Goal: Task Accomplishment & Management: Complete application form

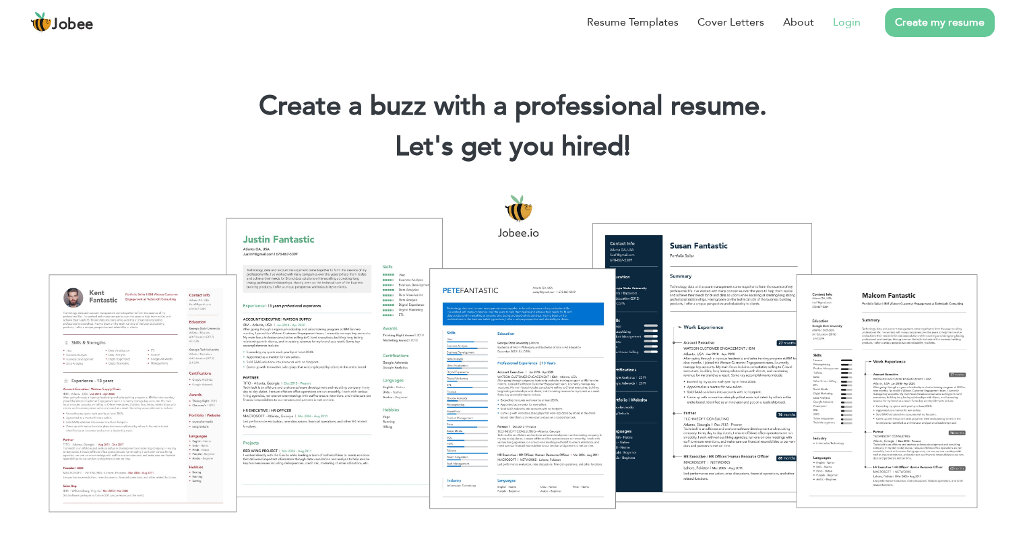
click at [848, 21] on link "Login" at bounding box center [847, 22] width 28 height 16
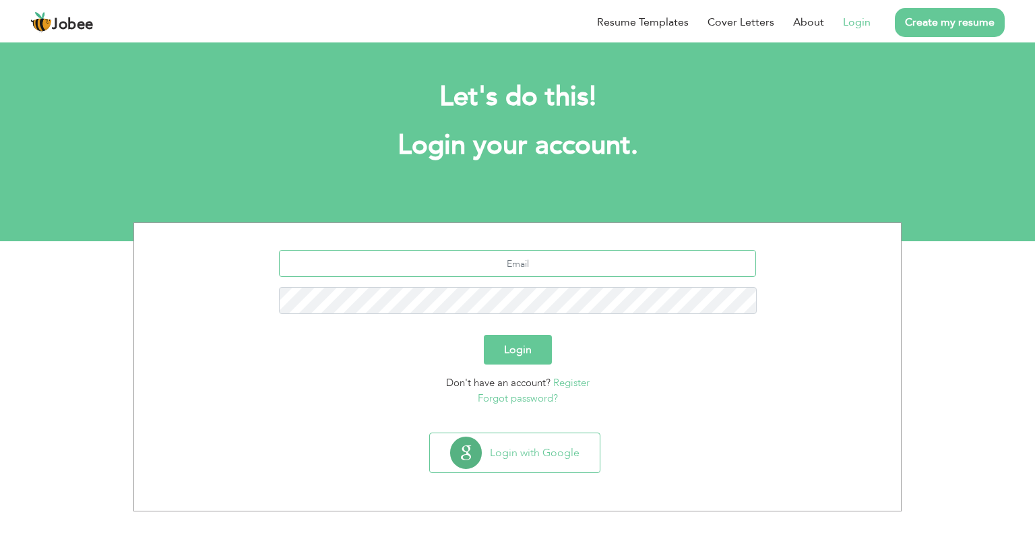
click at [488, 270] on input "text" at bounding box center [518, 263] width 478 height 27
type input "[EMAIL_ADDRESS][DOMAIN_NAME]"
click at [484, 335] on button "Login" at bounding box center [518, 350] width 68 height 30
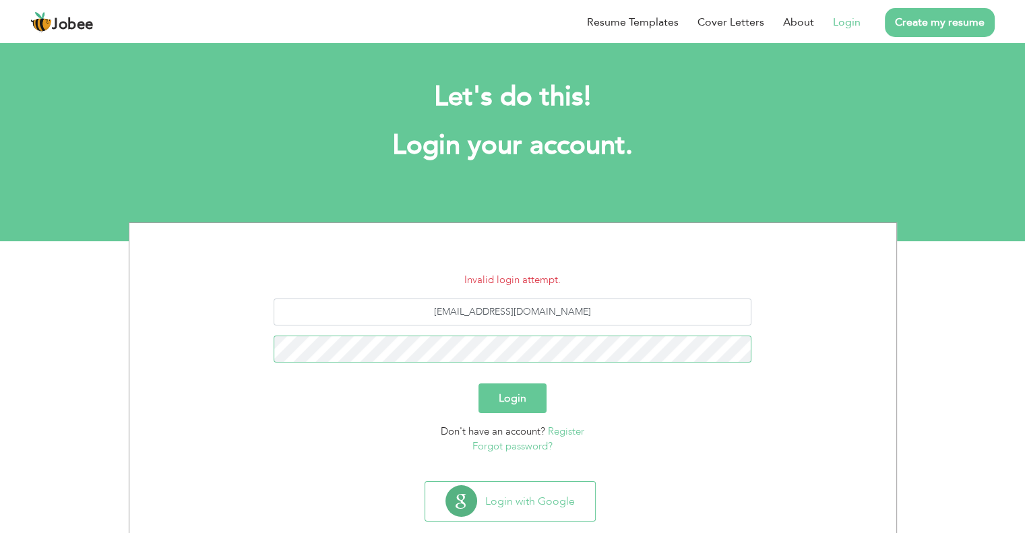
click at [478, 383] on button "Login" at bounding box center [512, 398] width 68 height 30
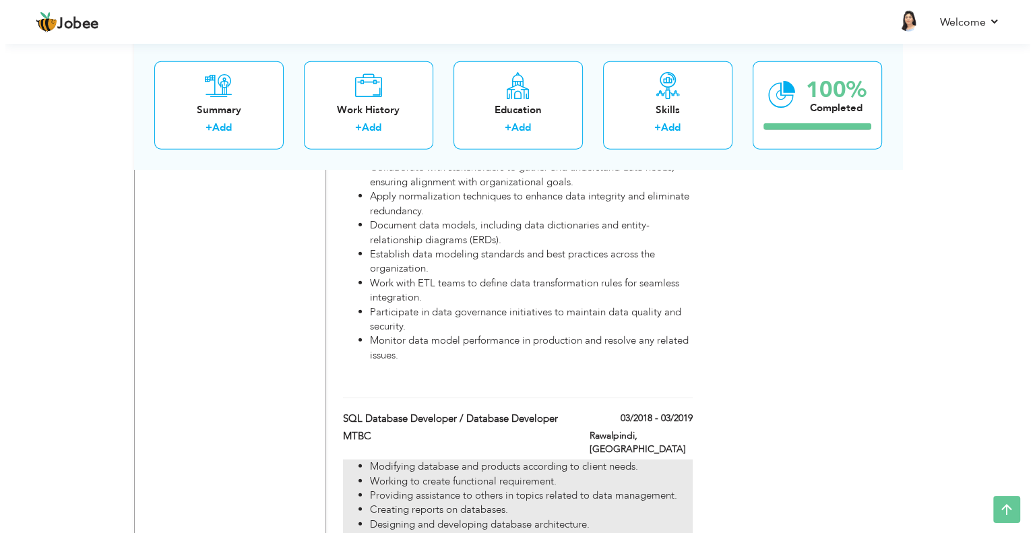
scroll to position [3387, 0]
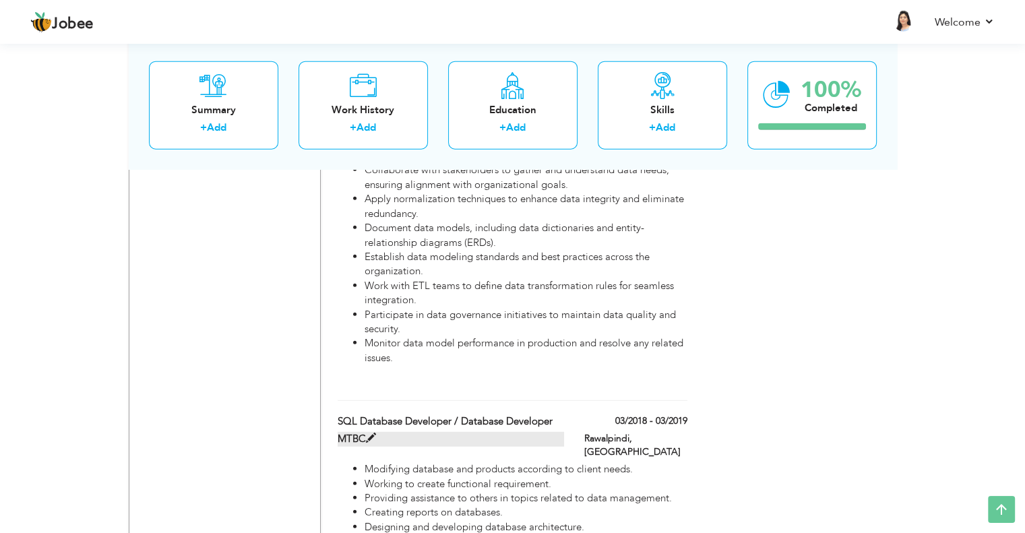
click at [371, 433] on span at bounding box center [371, 438] width 10 height 10
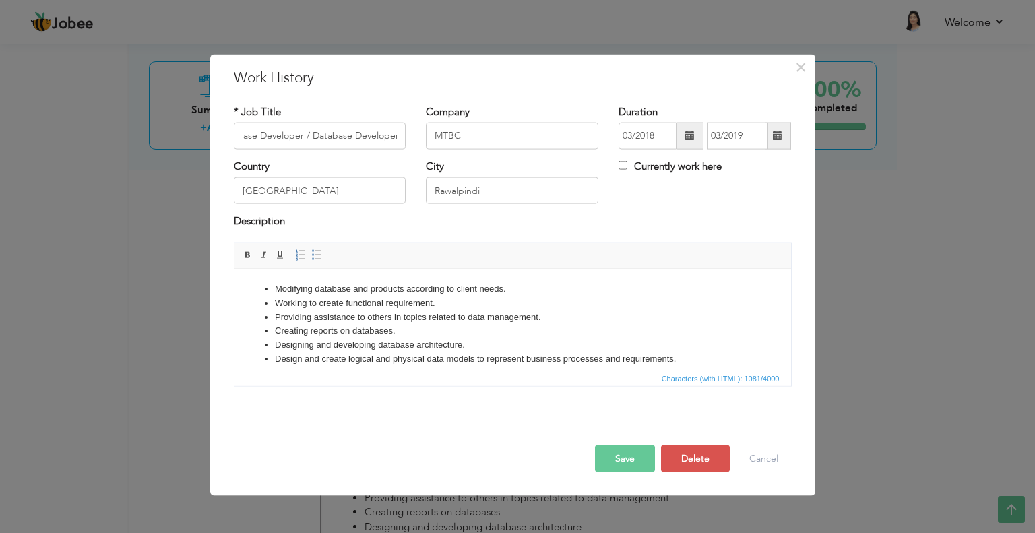
scroll to position [0, 0]
click at [468, 338] on li "Designing and developing database architecture." at bounding box center [512, 345] width 476 height 14
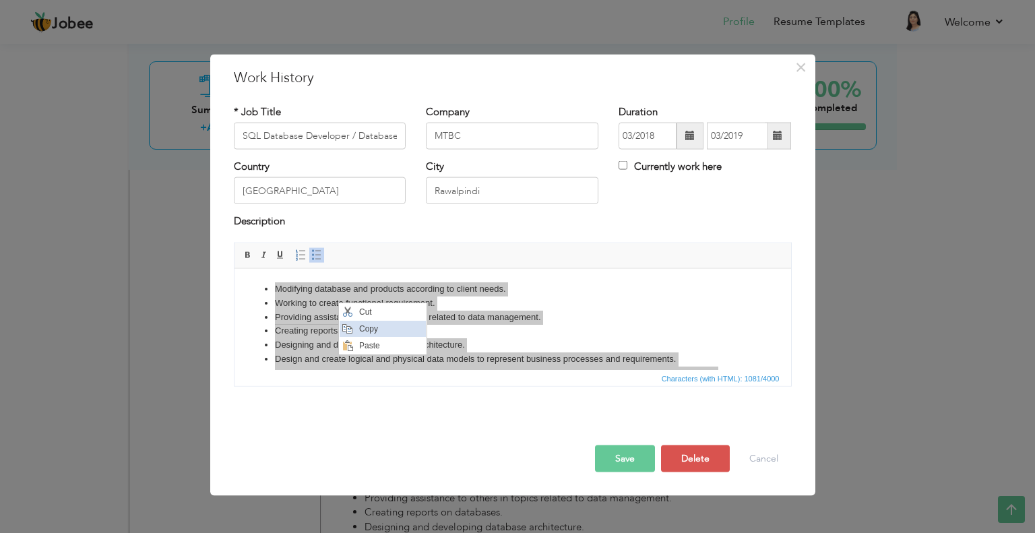
click at [362, 332] on span "Copy" at bounding box center [391, 329] width 70 height 16
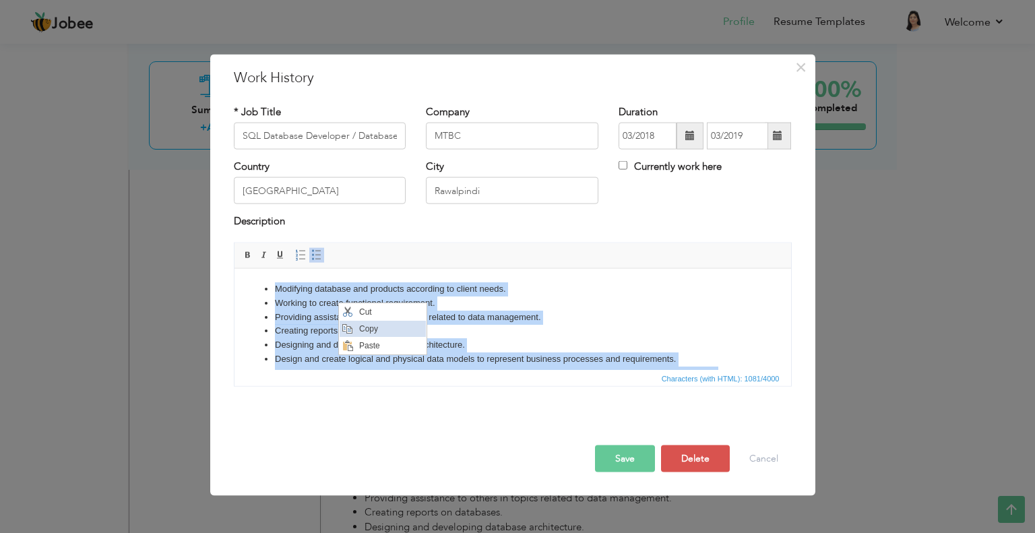
copy body "Modifying database and products according to client needs. Working to create fu…"
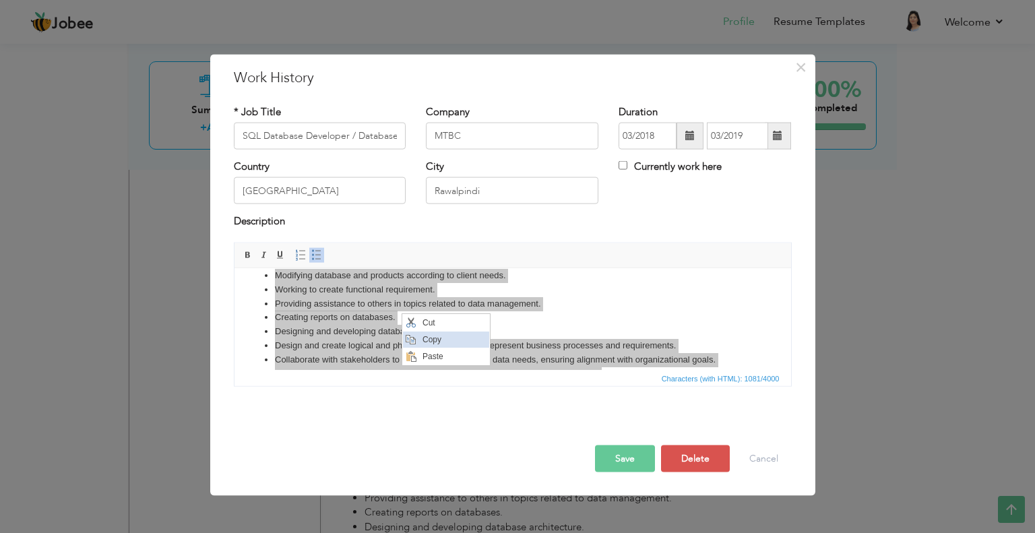
click at [419, 342] on span "Copy" at bounding box center [454, 339] width 70 height 16
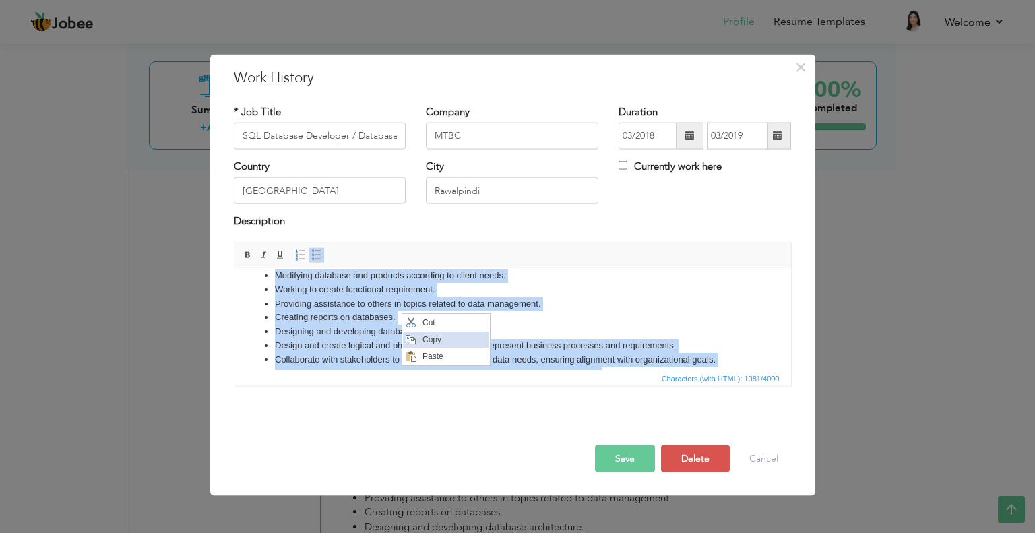
copy body "Modifying database and products according to client needs. Working to create fu…"
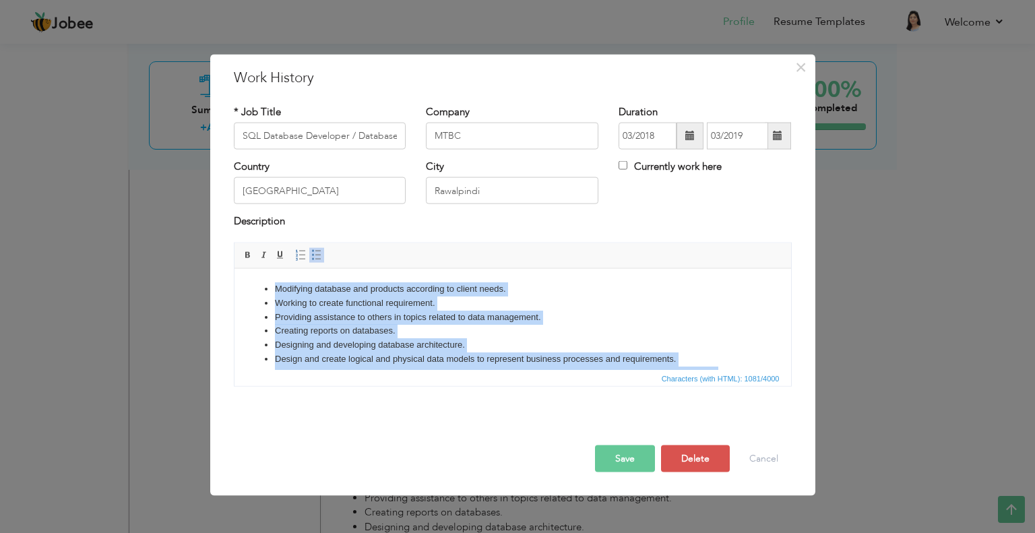
click at [534, 311] on li "Providing assistance to others in topics related to data management." at bounding box center [512, 317] width 476 height 14
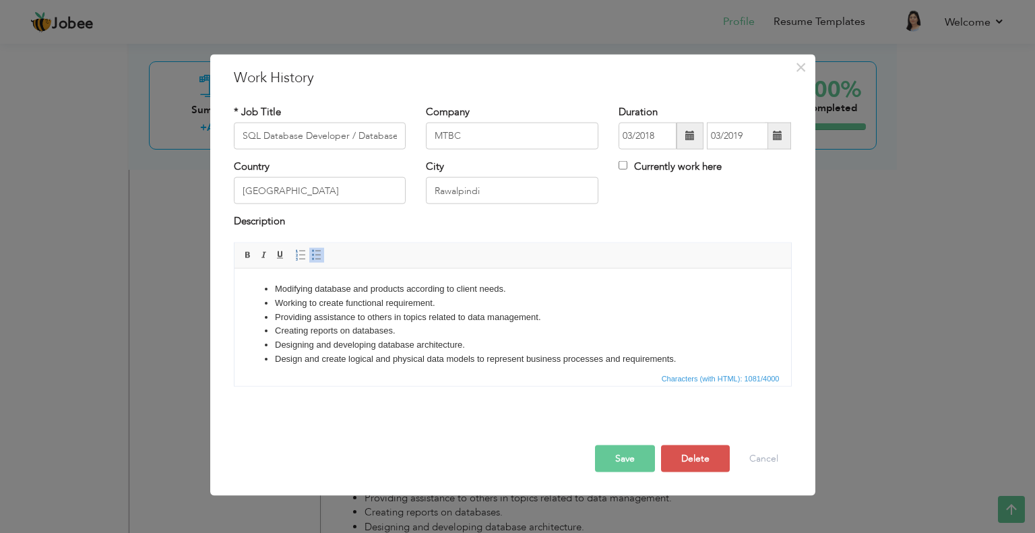
click at [552, 319] on li "Providing assistance to others in topics related to data management." at bounding box center [512, 317] width 476 height 14
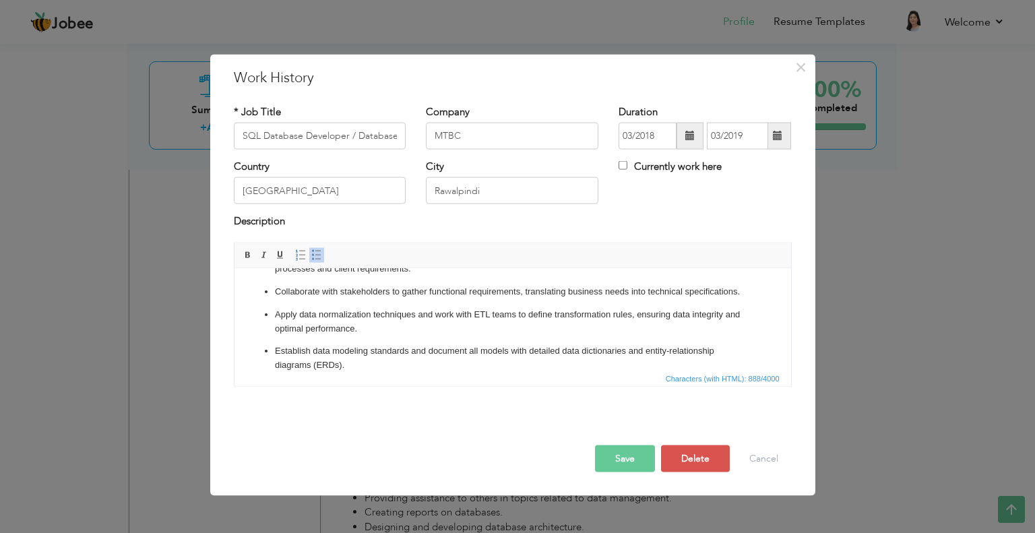
scroll to position [109, 0]
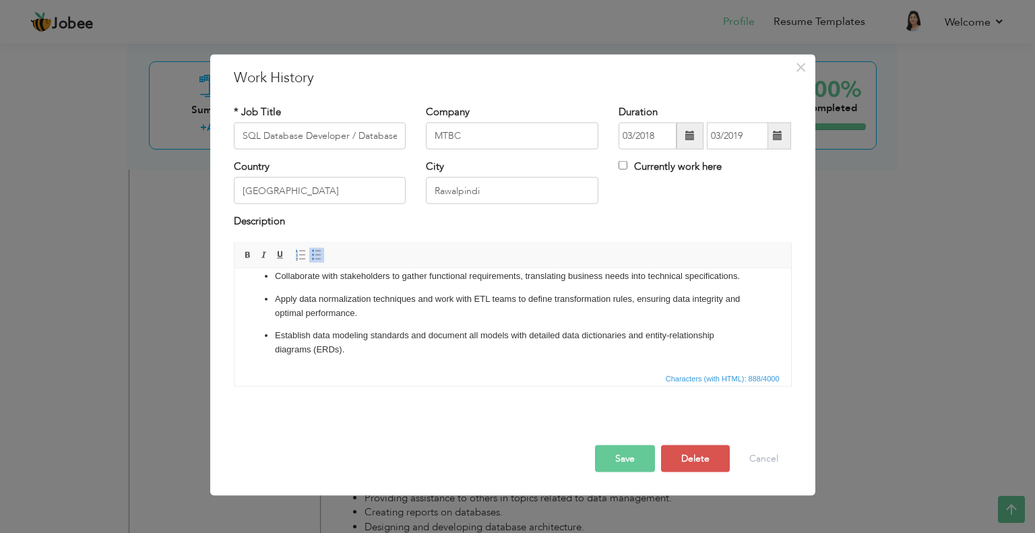
click at [315, 373] on span "Characters (with HTML): 888/4000" at bounding box center [512, 377] width 556 height 16
click at [355, 349] on p "Establish data modeling standards and document all models with detailed data di…" at bounding box center [512, 342] width 476 height 28
paste body
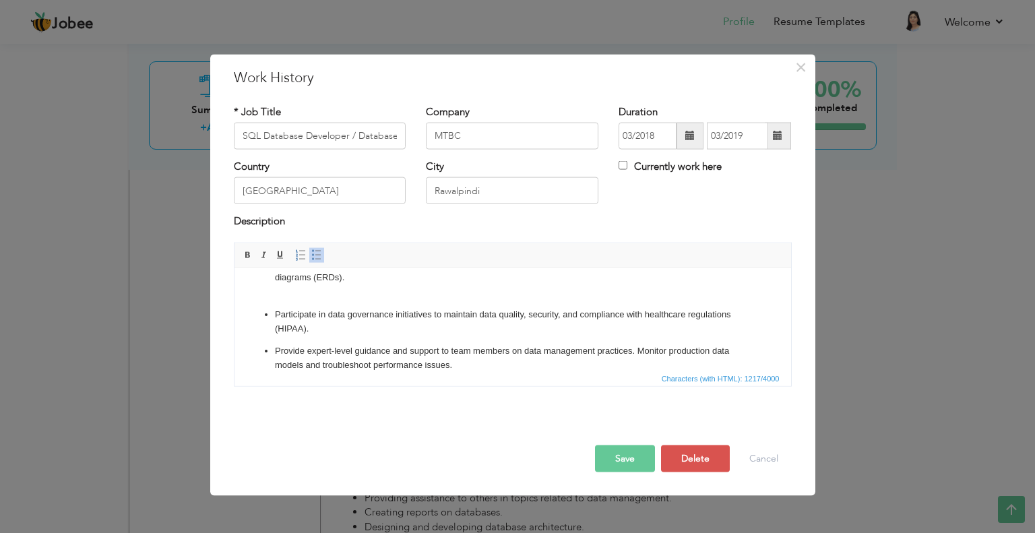
click at [323, 295] on p "Establish data modeling standards and document all models with detailed data di…" at bounding box center [512, 277] width 476 height 42
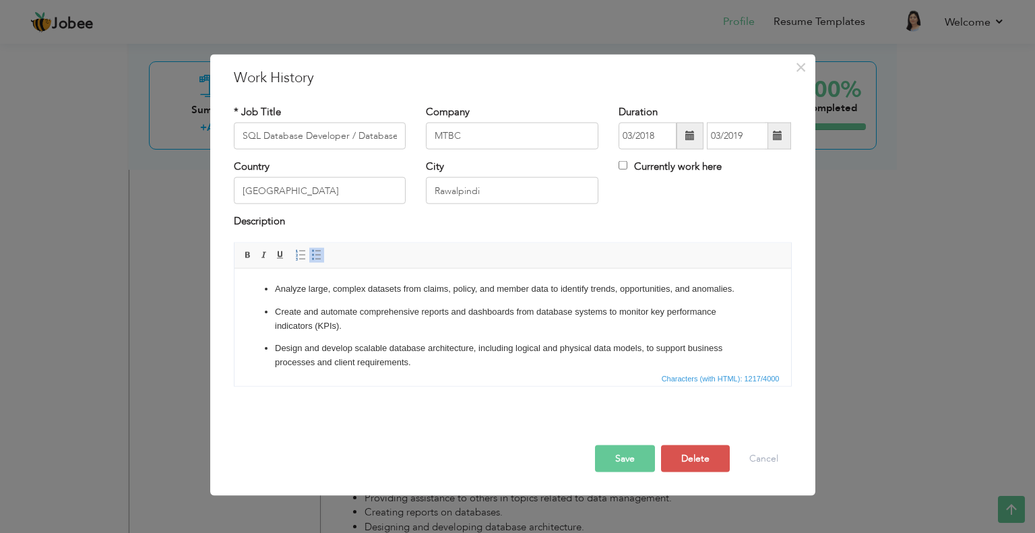
scroll to position [183, 0]
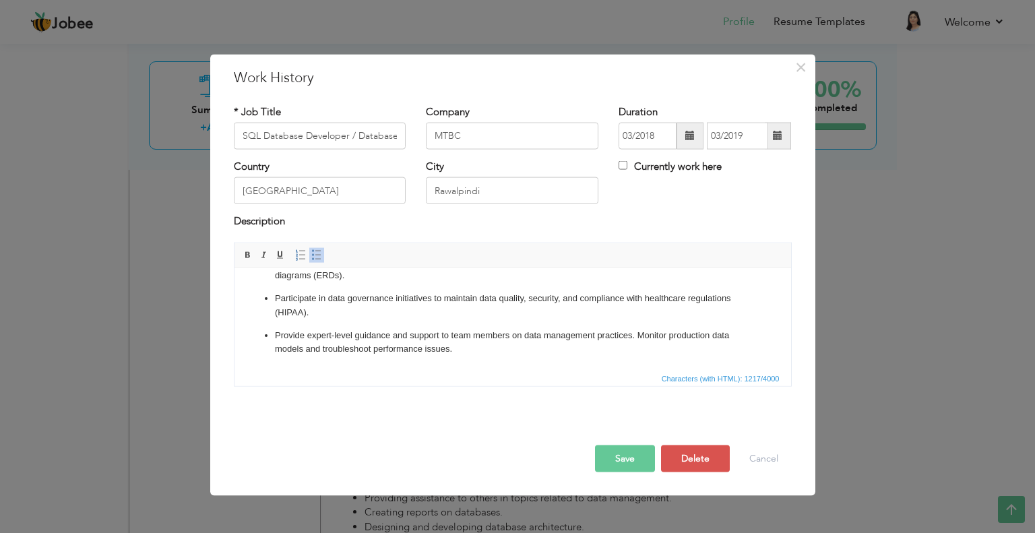
click at [272, 322] on ul "Analyze large, complex datasets from claims, policy, and member data to identif…" at bounding box center [512, 226] width 530 height 257
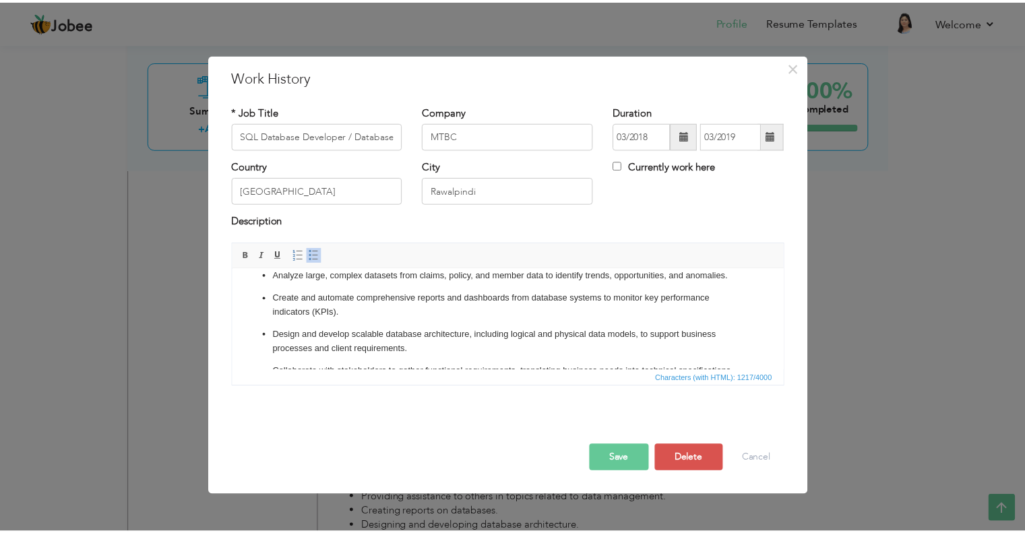
scroll to position [0, 0]
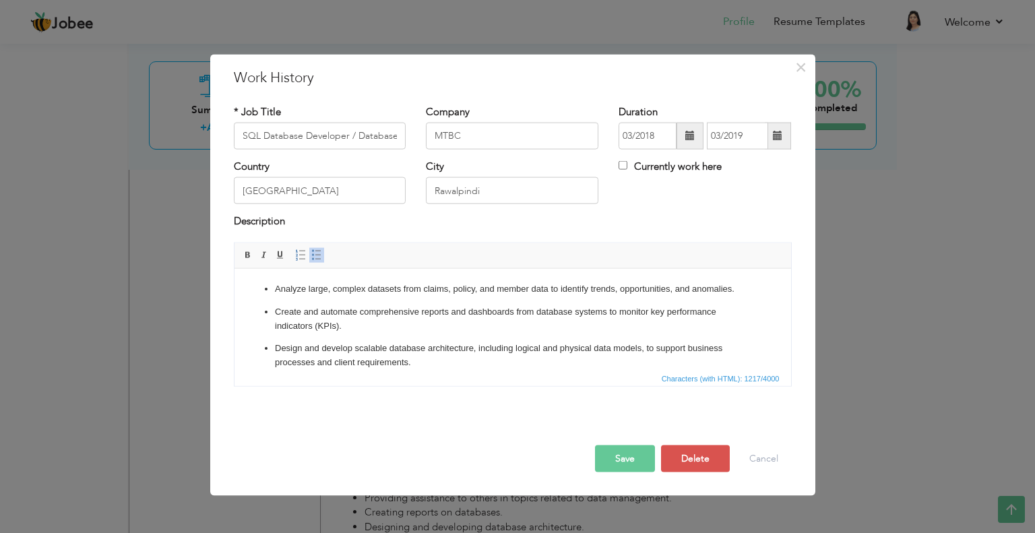
click at [627, 455] on button "Save" at bounding box center [625, 458] width 60 height 27
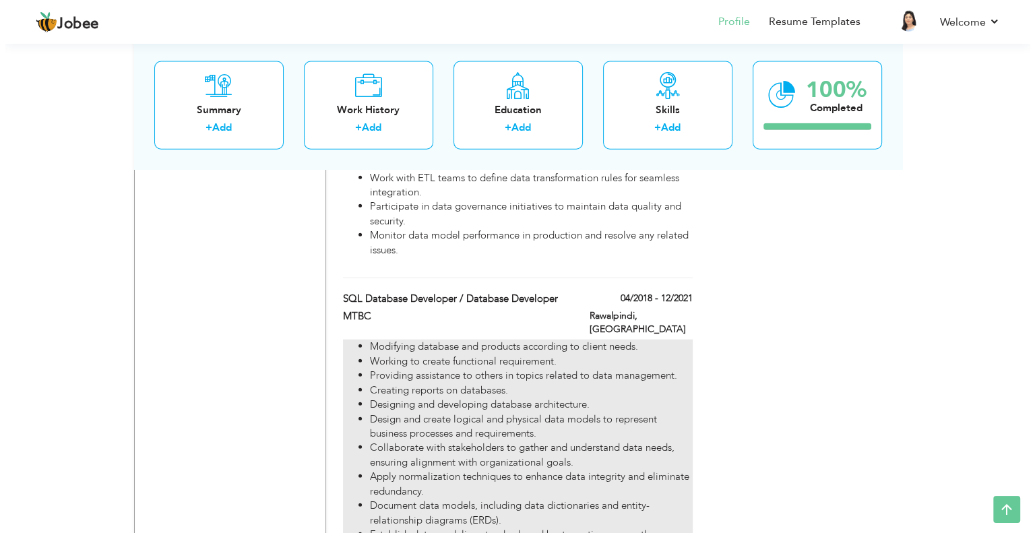
scroll to position [3111, 0]
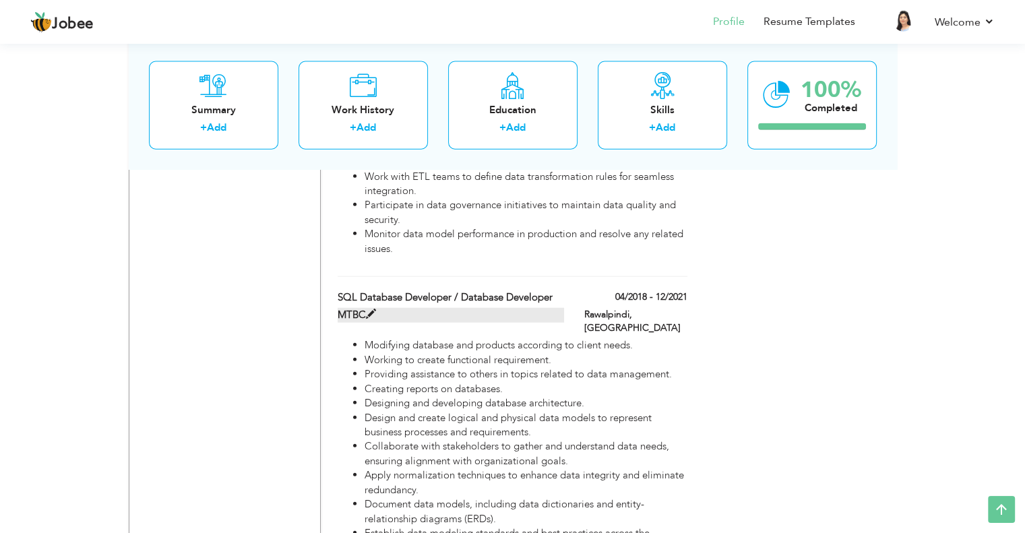
click at [369, 309] on span at bounding box center [371, 314] width 10 height 10
type input "04/2018"
type input "12/2021"
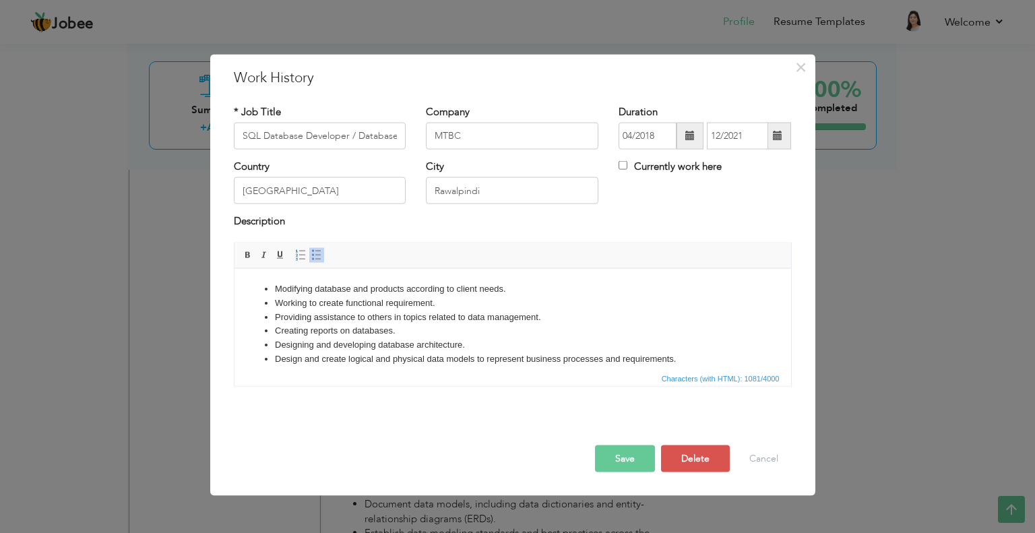
scroll to position [0, 0]
drag, startPoint x: 603, startPoint y: 539, endPoint x: 395, endPoint y: 298, distance: 317.6
click at [395, 298] on html "Modifying database and products according to client needs. Working to create fu…" at bounding box center [512, 384] width 556 height 232
click at [395, 298] on li "Working to create functional requirement." at bounding box center [512, 303] width 476 height 14
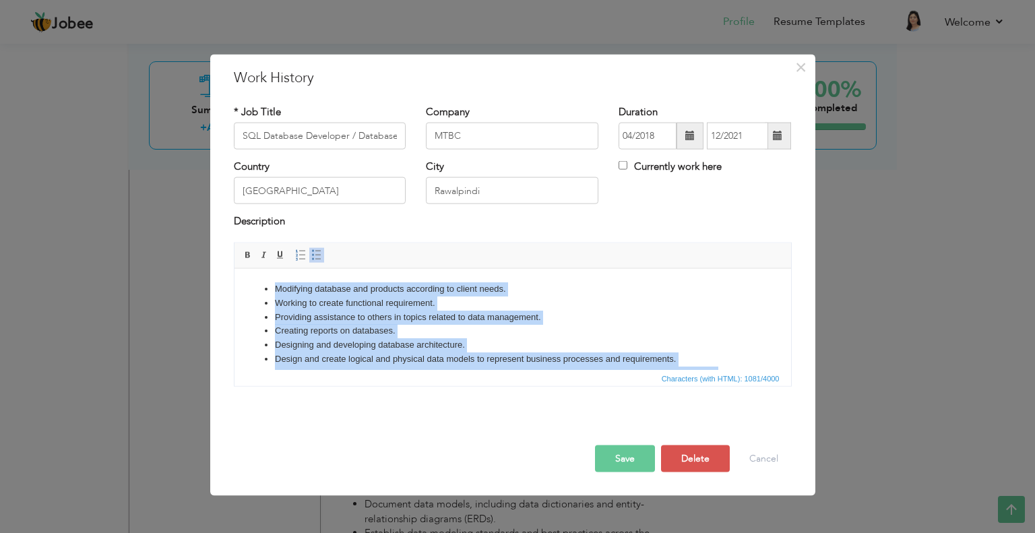
copy body "Modifying database and products according to client needs. Working to create fu…"
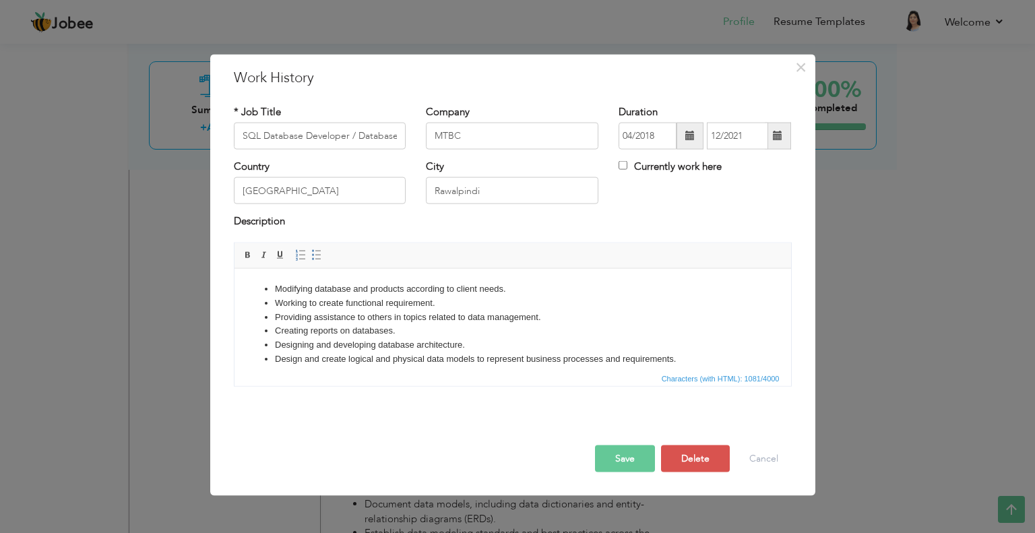
click at [606, 290] on li "Modifying database and products according to client needs." at bounding box center [512, 289] width 476 height 14
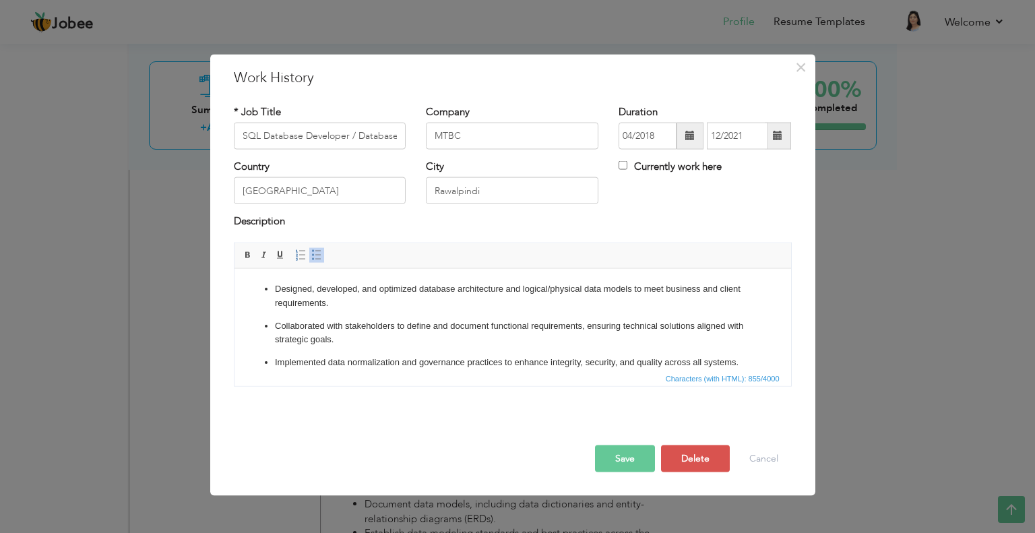
scroll to position [109, 0]
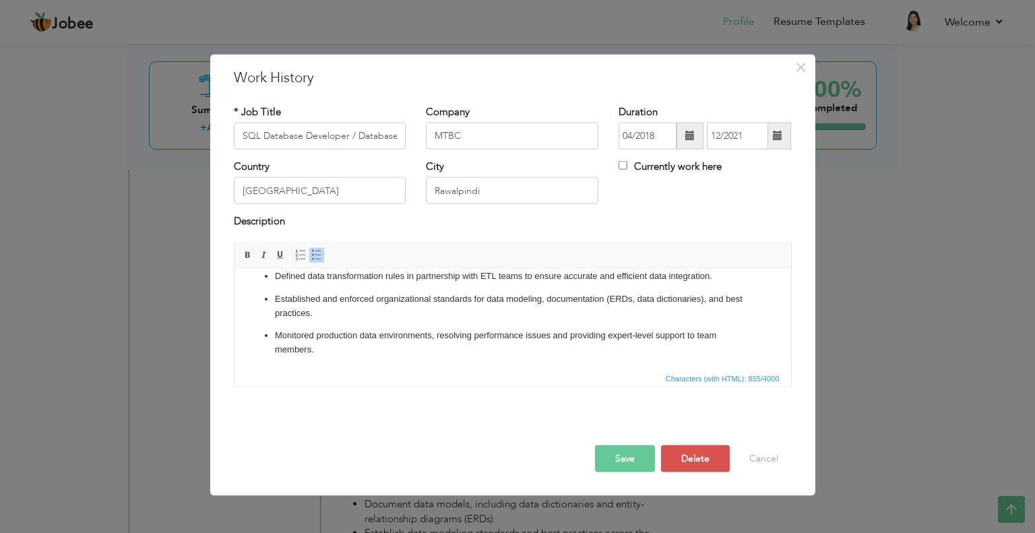
click at [616, 455] on button "Save" at bounding box center [625, 458] width 60 height 27
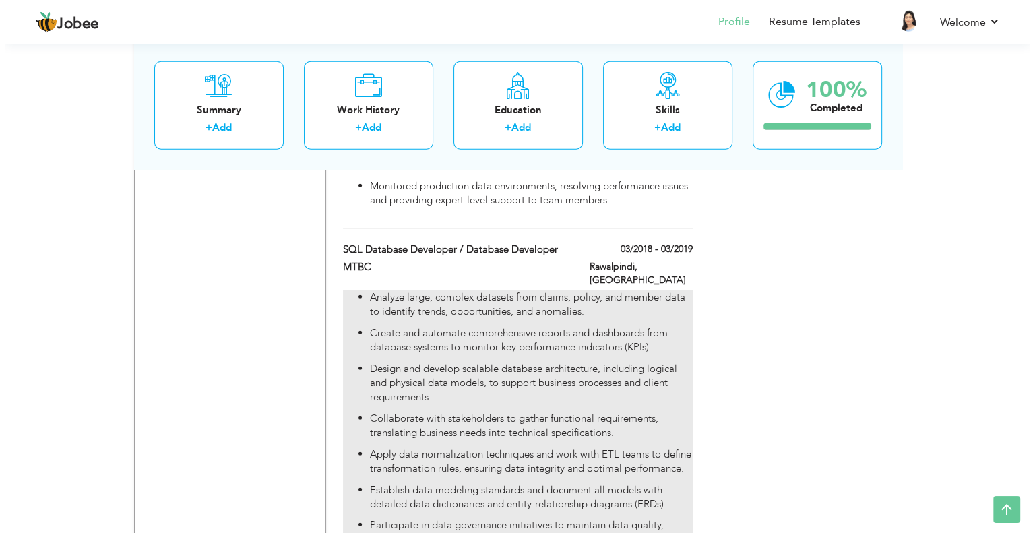
scroll to position [3441, 0]
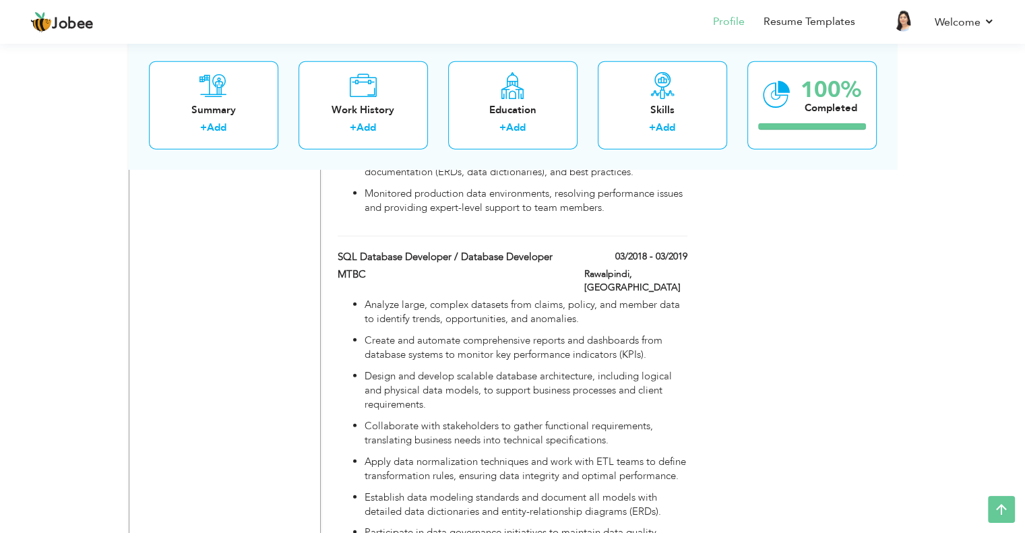
click at [364, 250] on div "SQL Database Developer / Database Developer" at bounding box center [450, 259] width 247 height 18
type input "03/2018"
type input "03/2019"
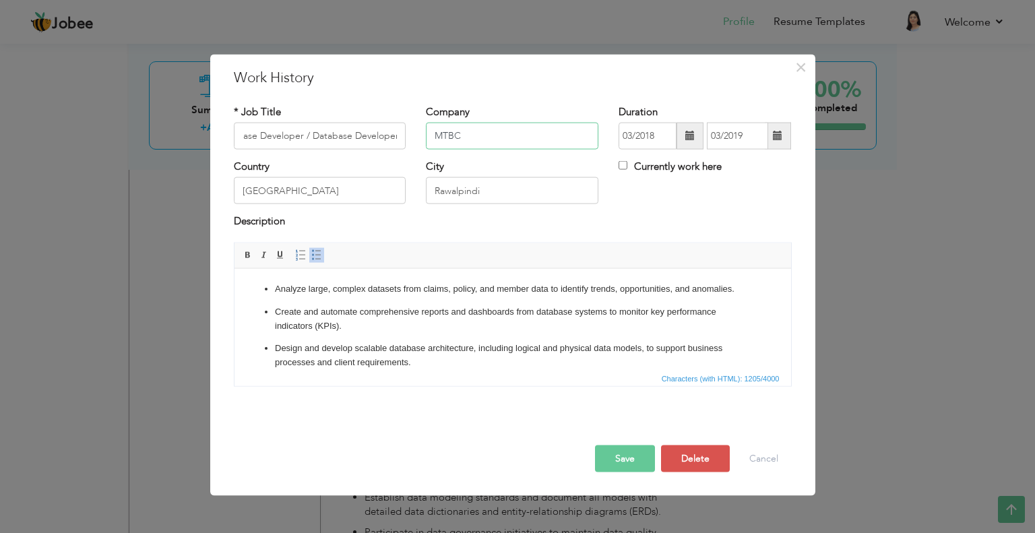
scroll to position [0, 0]
click at [468, 129] on input "MTBC" at bounding box center [512, 136] width 172 height 27
paste input "CareCloud - Medical Transcription and Billing Company"
click at [468, 129] on input "MTBCCareCloud - Medical Transcription and Billing Company" at bounding box center [512, 136] width 172 height 27
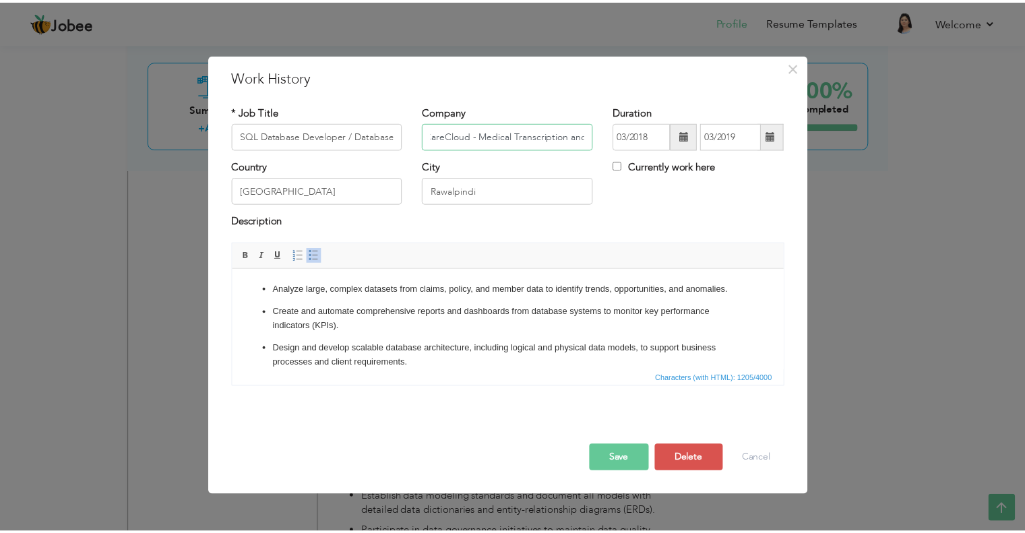
scroll to position [0, 0]
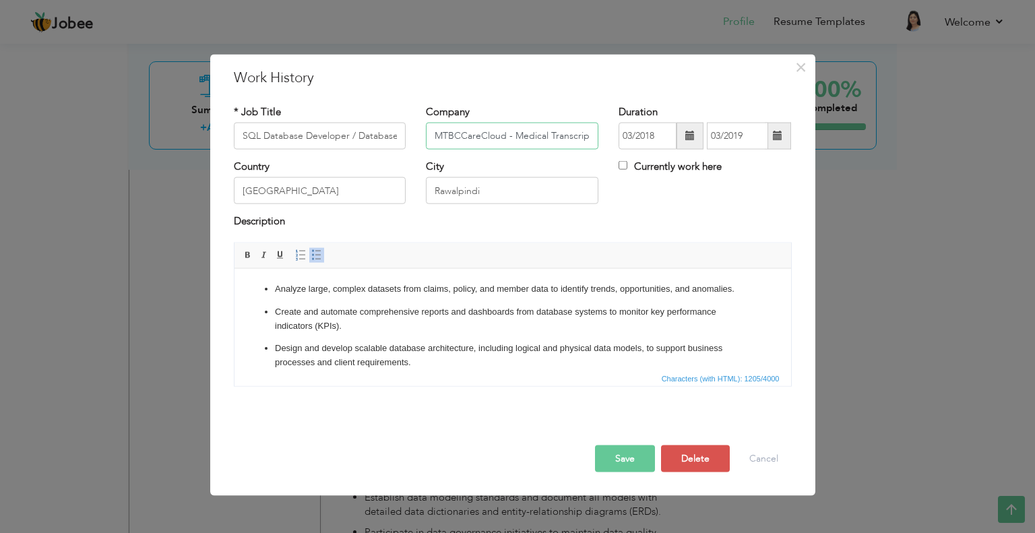
click at [461, 130] on input "MTBCCareCloud - Medical Transcription and Billing Company" at bounding box center [512, 136] width 172 height 27
click at [629, 457] on button "Save" at bounding box center [625, 458] width 60 height 27
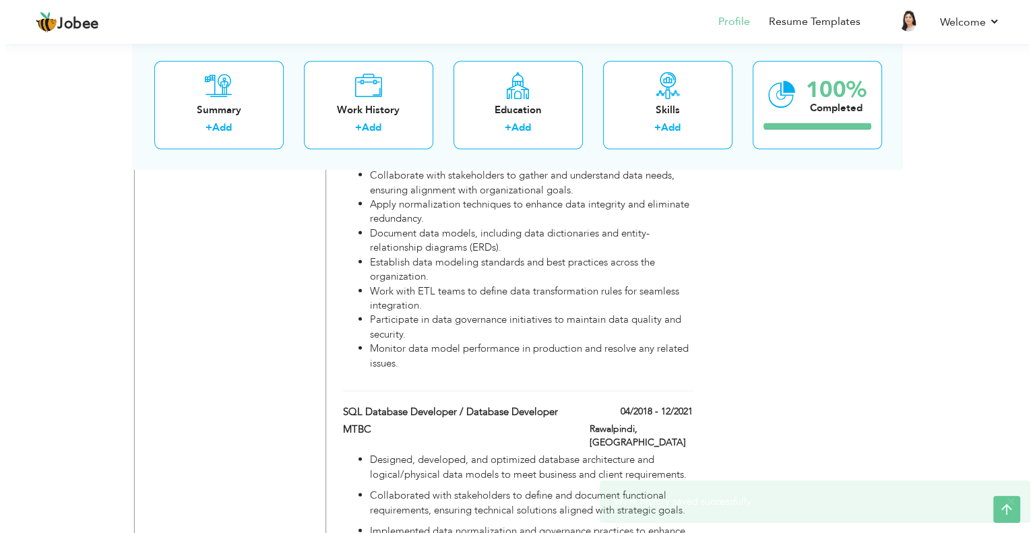
scroll to position [2996, 0]
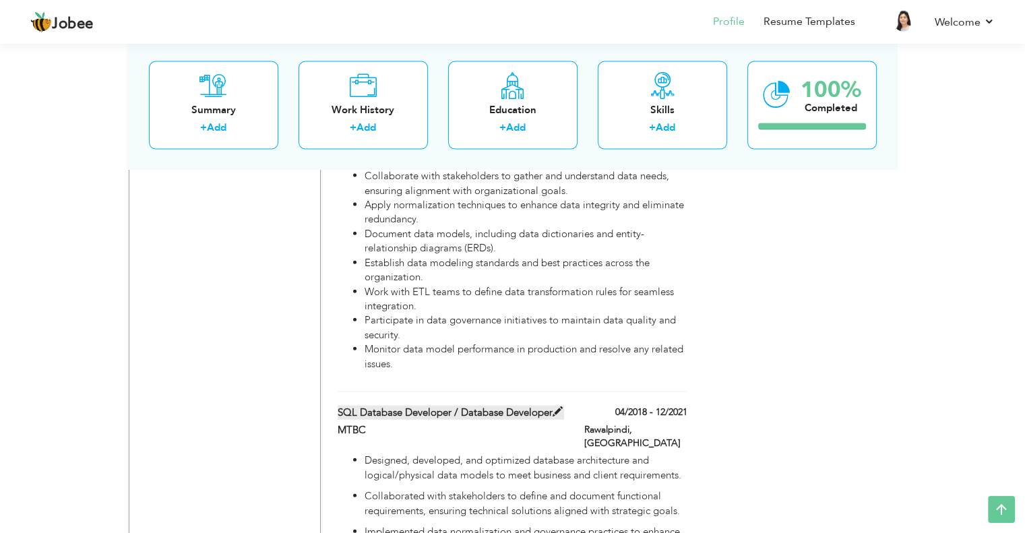
click at [557, 407] on span at bounding box center [557, 412] width 10 height 10
type input "MTBC"
type input "04/2018"
type input "12/2021"
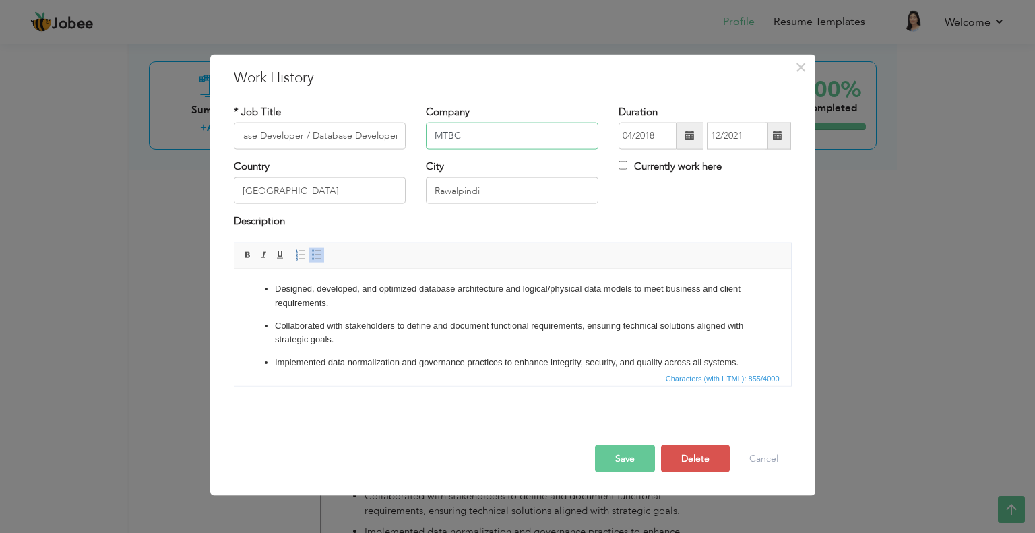
scroll to position [0, 0]
click at [496, 146] on input "MTBC" at bounding box center [512, 136] width 172 height 27
paste input "CareCloud - Medical Transcription and Billing Company"
type input "MTBC CareCloud - Medical Transcription and Billing Company"
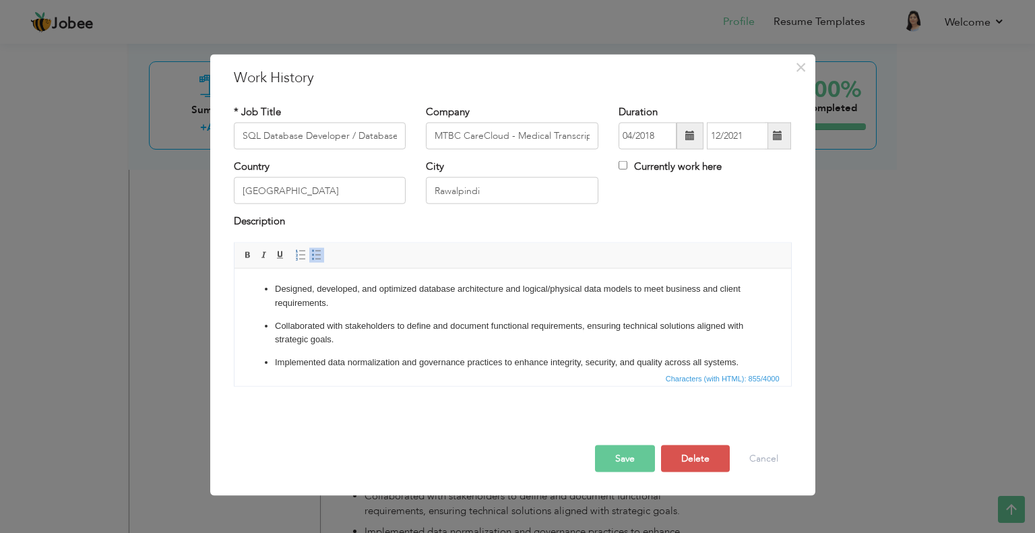
click at [606, 457] on button "Save" at bounding box center [625, 458] width 60 height 27
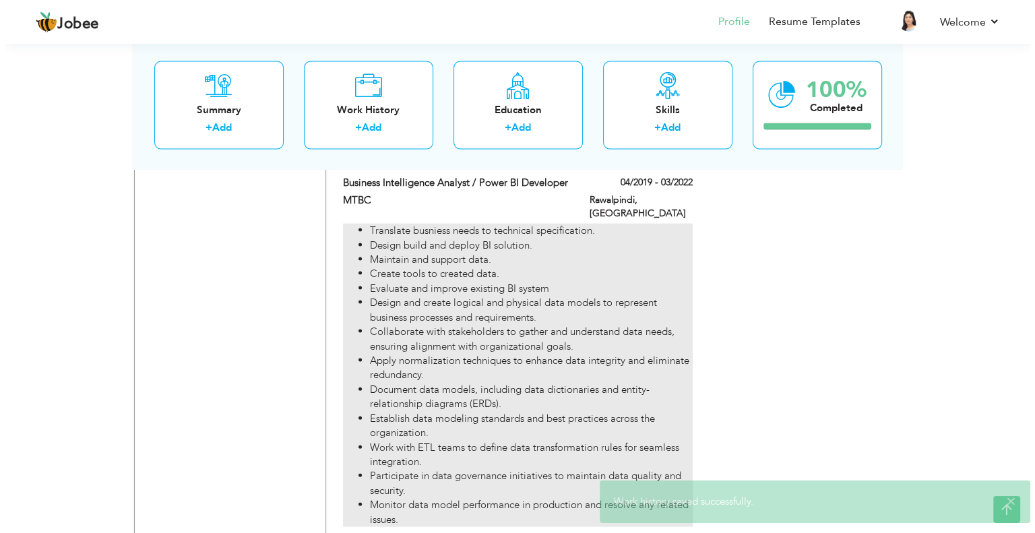
scroll to position [2843, 0]
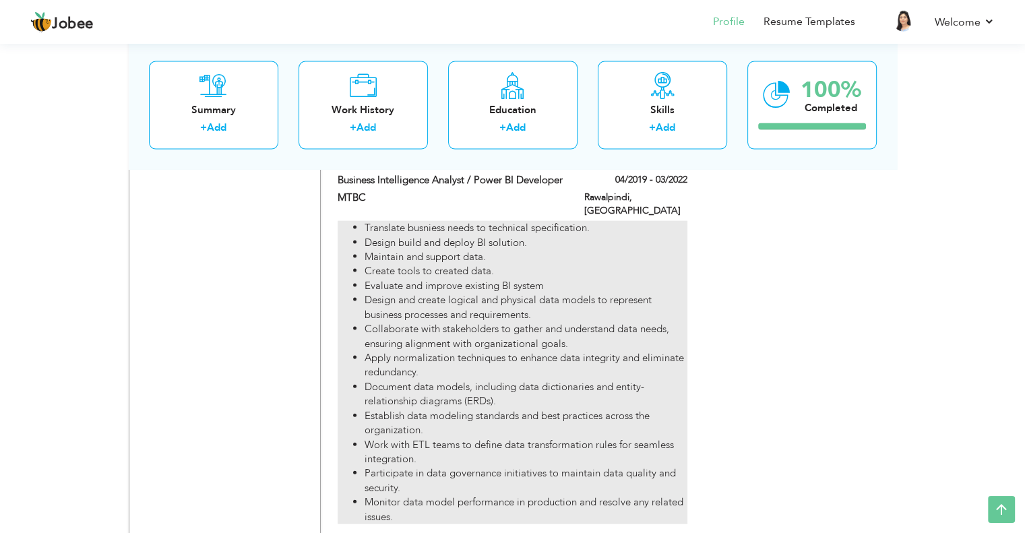
click at [509, 380] on li "Document data models, including data dictionaries and entity-relationship diagr…" at bounding box center [525, 394] width 322 height 29
type input "Business Intelligence Analyst / Power BI Developer"
type input "MTBC"
type input "04/2019"
type input "03/2022"
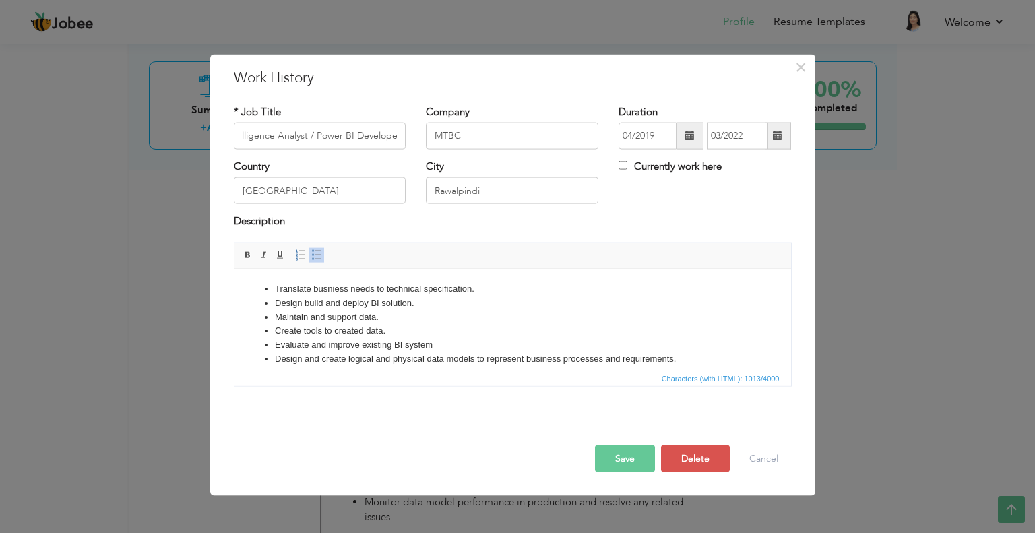
scroll to position [0, 0]
click at [403, 313] on li "Maintain and support data." at bounding box center [512, 317] width 476 height 14
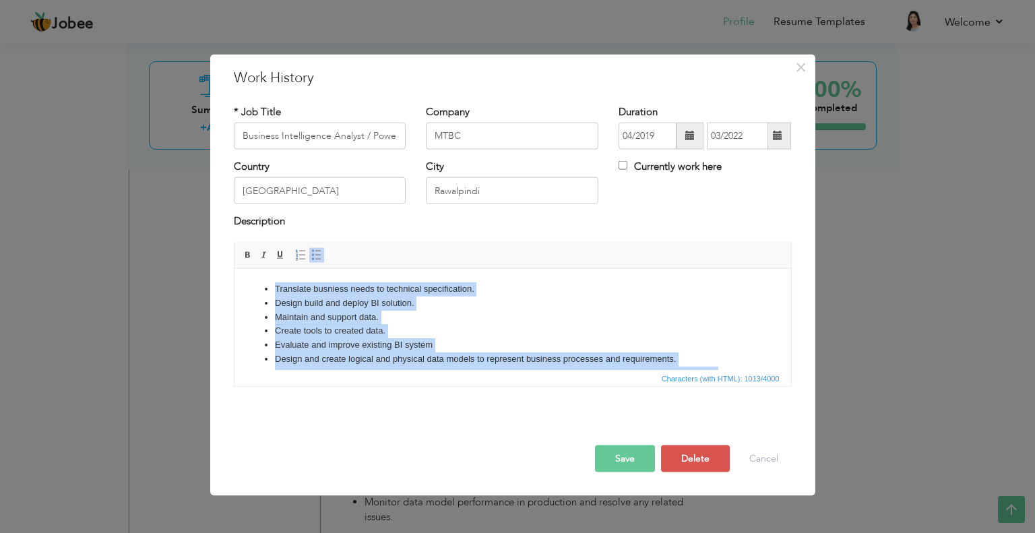
copy ul "Translate busniess needs to technical specification. Design build and deploy BI…"
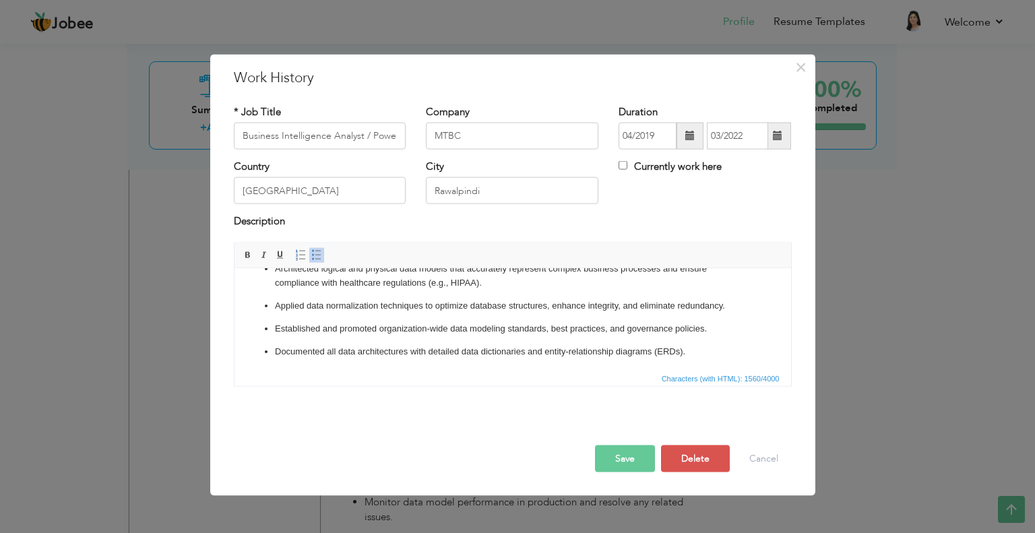
scroll to position [329, 0]
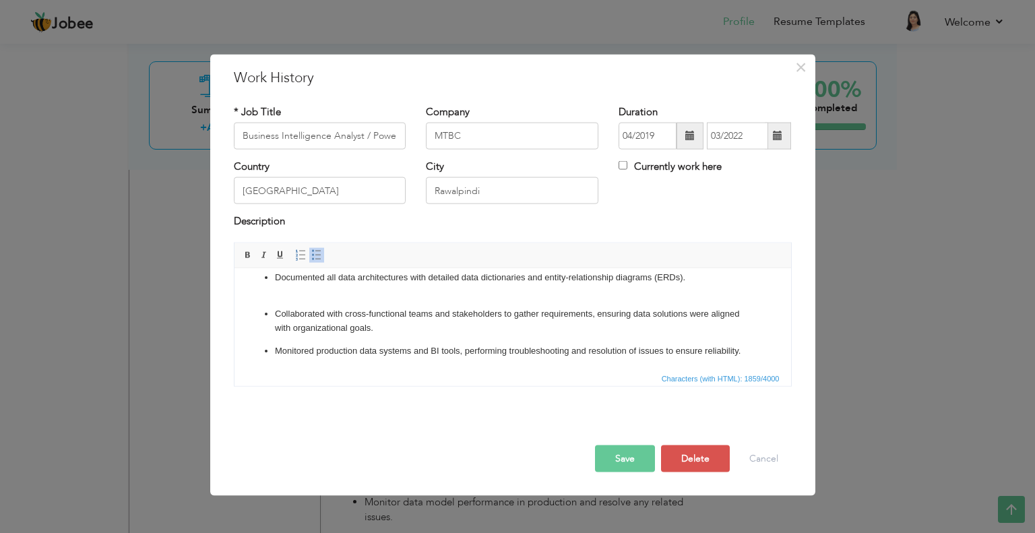
click at [445, 298] on ul "Translated business requirements into technical specifications for data models …" at bounding box center [512, 155] width 530 height 405
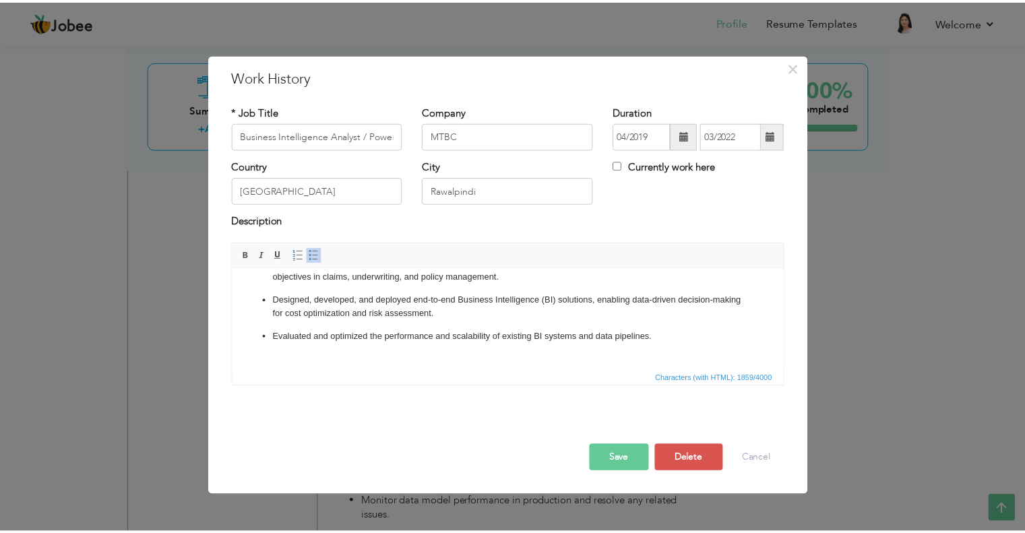
scroll to position [0, 0]
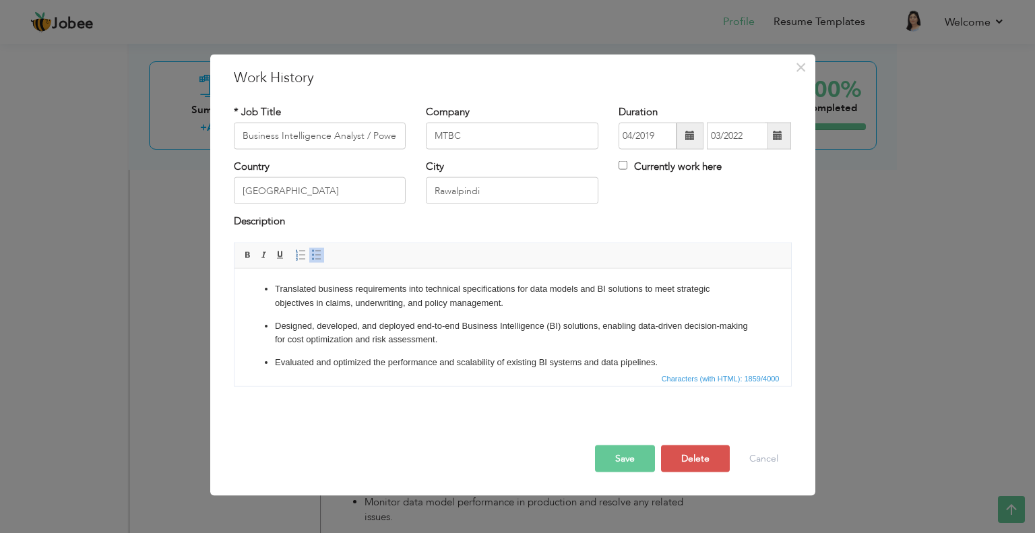
click at [615, 454] on button "Save" at bounding box center [625, 458] width 60 height 27
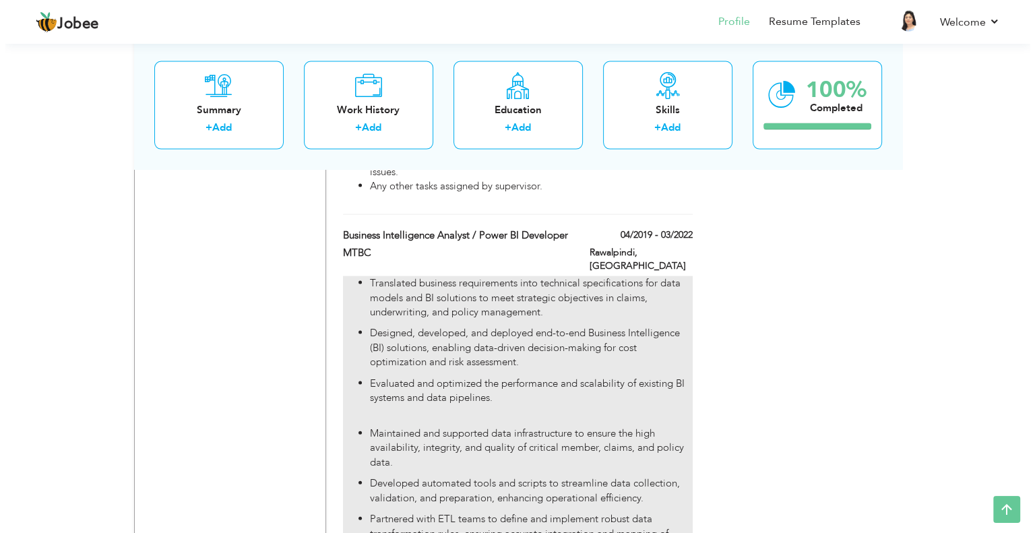
scroll to position [2780, 0]
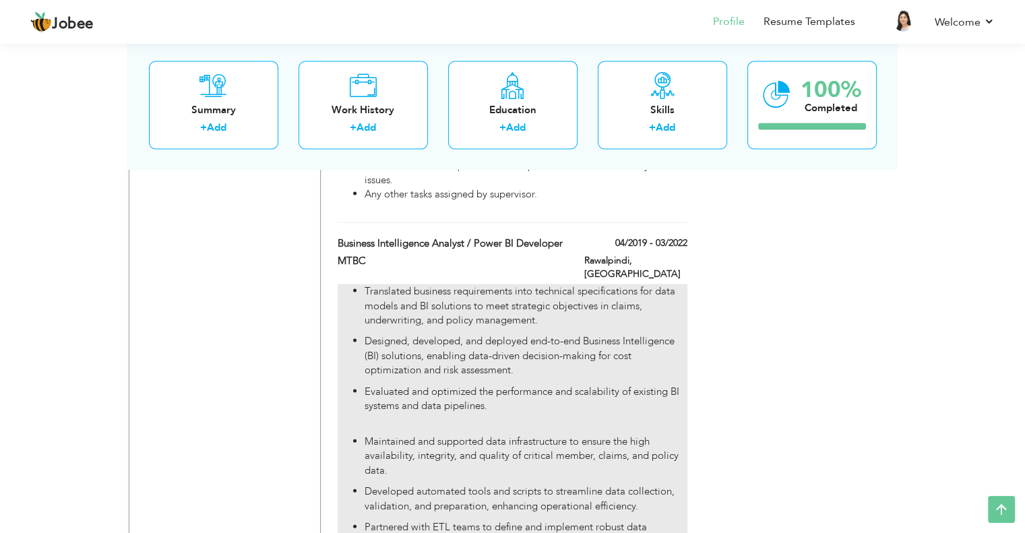
click at [636, 284] on p "Translated business requirements into technical specifications for data models …" at bounding box center [525, 305] width 322 height 43
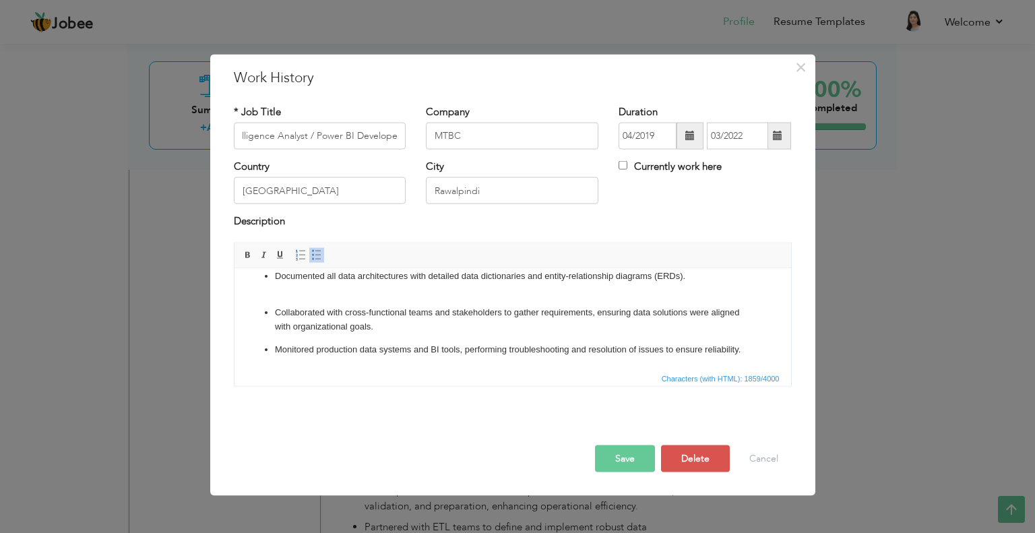
scroll to position [0, 0]
click at [328, 295] on p "Documented all data architectures with detailed data dictionaries and entity-re…" at bounding box center [512, 283] width 476 height 28
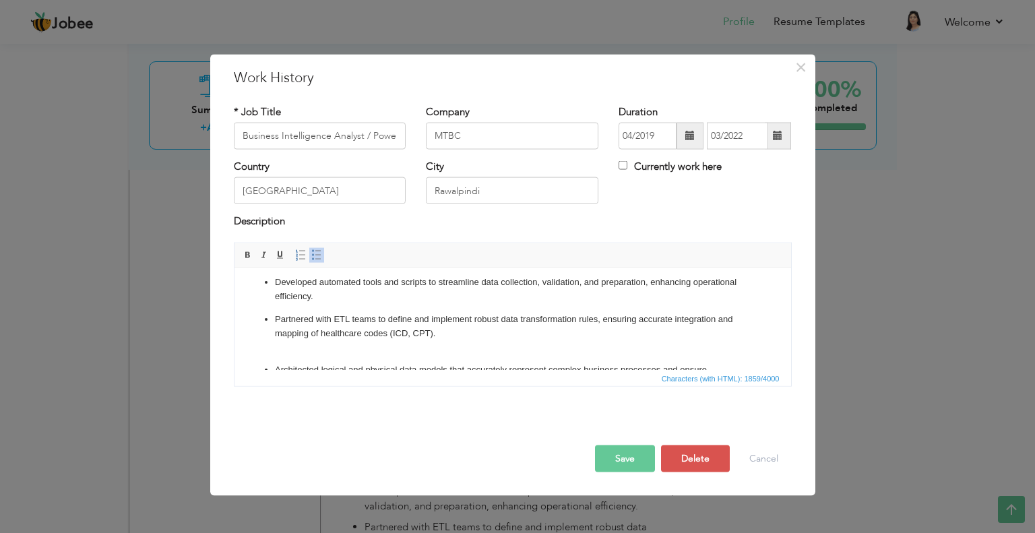
scroll to position [152, 0]
click at [305, 354] on p "Partnered with ETL teams to define and implement robust data transformation rul…" at bounding box center [512, 335] width 476 height 42
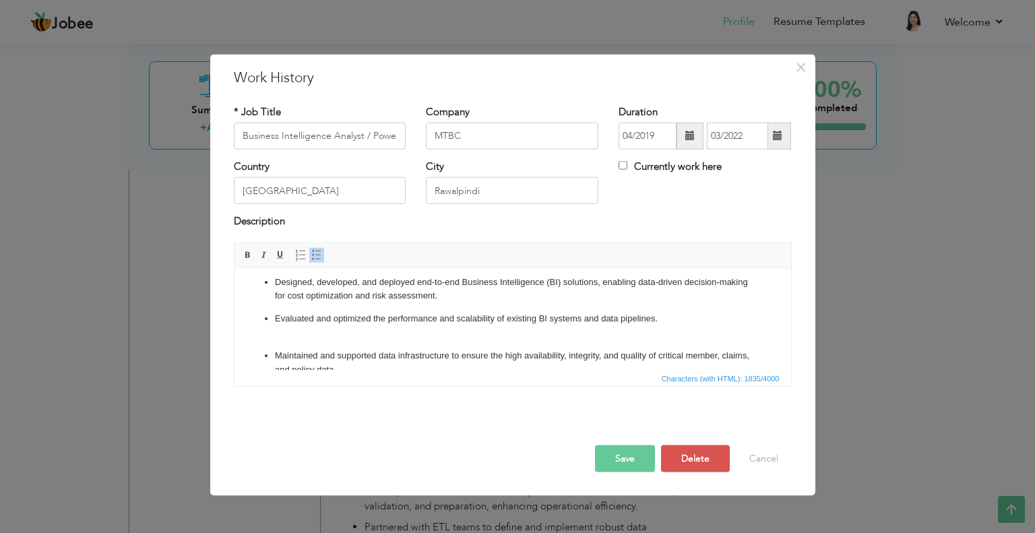
scroll to position [41, 0]
click at [296, 341] on p "Evaluated and optimized the performance and scalability of existing BI systems …" at bounding box center [512, 328] width 476 height 28
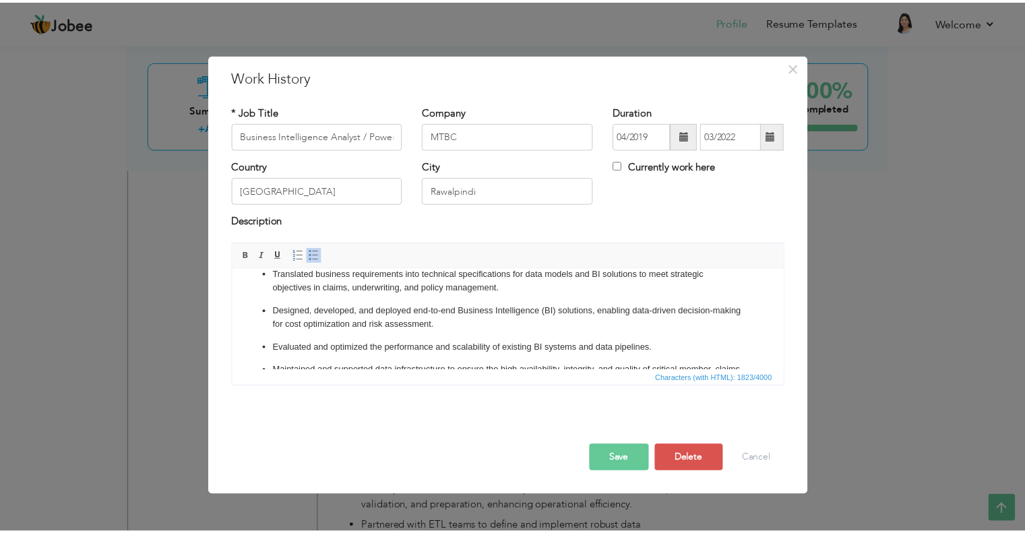
scroll to position [0, 0]
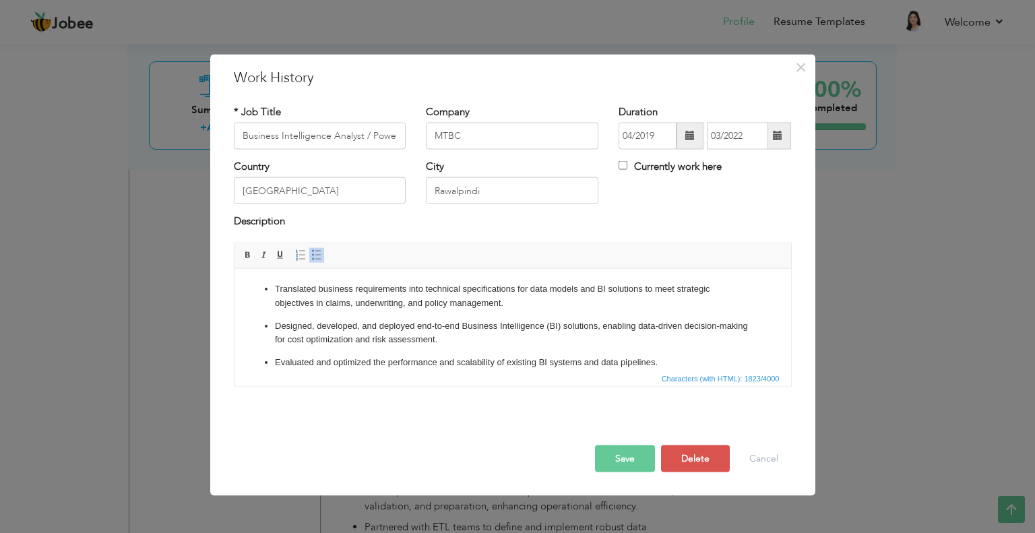
click at [616, 456] on button "Save" at bounding box center [625, 458] width 60 height 27
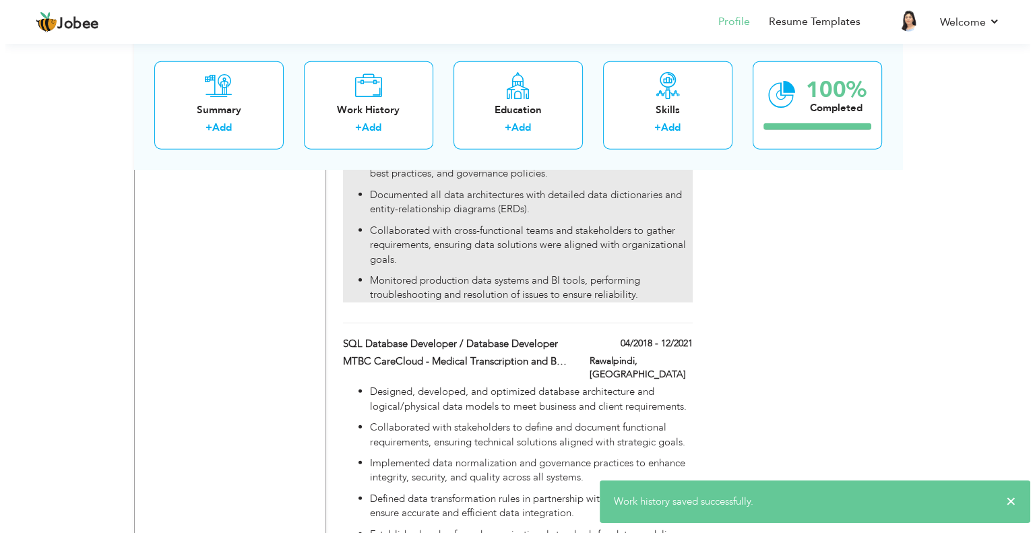
scroll to position [3270, 0]
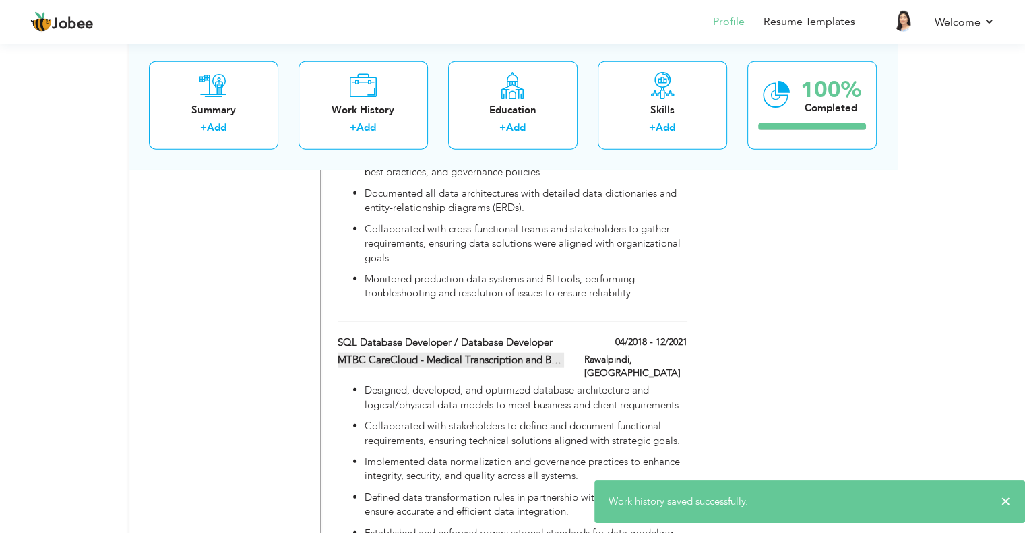
click at [550, 353] on label "MTBC CareCloud - Medical Transcription and Billing Company" at bounding box center [451, 360] width 226 height 14
type input "SQL Database Developer / Database Developer"
type input "MTBC CareCloud - Medical Transcription and Billing Company"
type input "04/2018"
type input "12/2021"
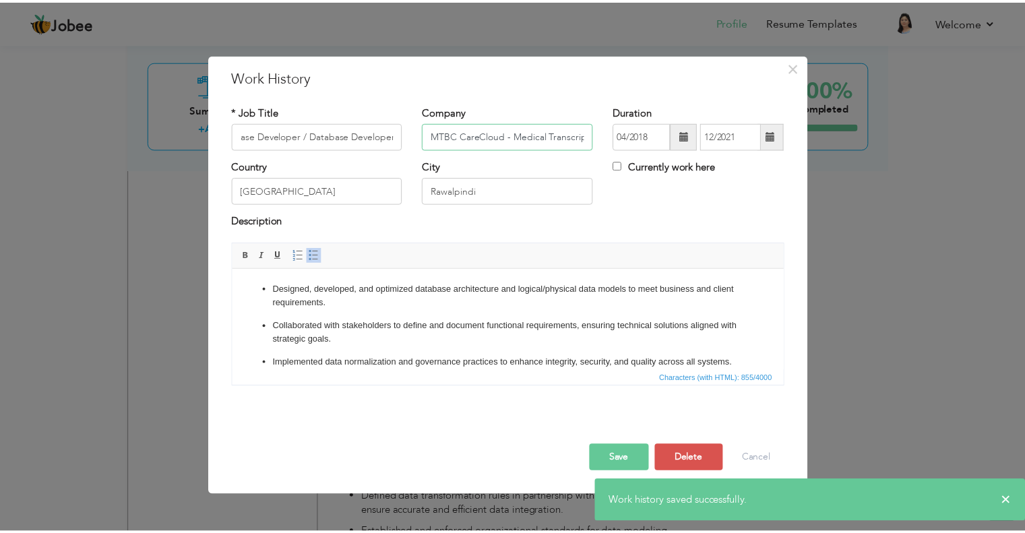
scroll to position [0, 0]
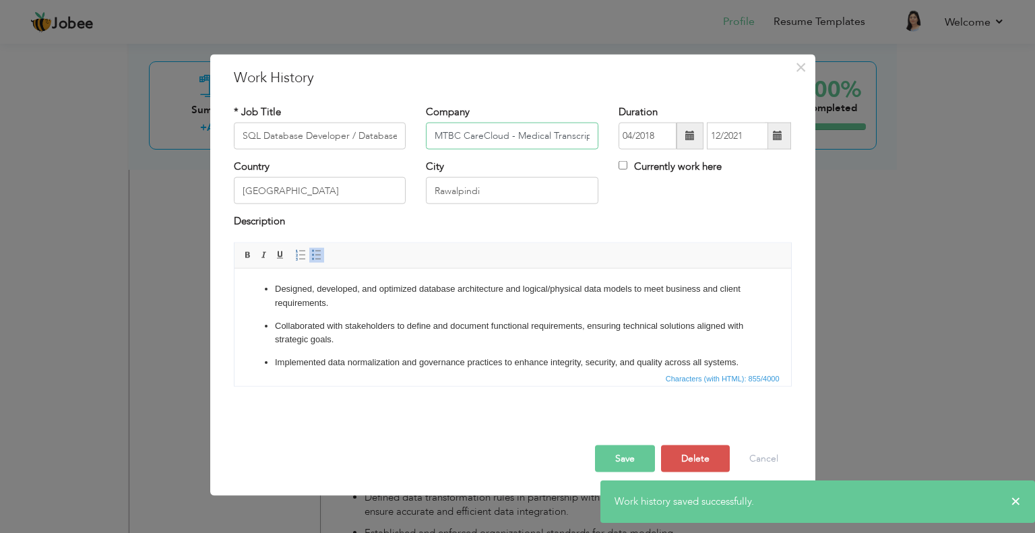
click at [513, 140] on input "MTBC CareCloud - Medical Transcription and Billing Company" at bounding box center [512, 136] width 172 height 27
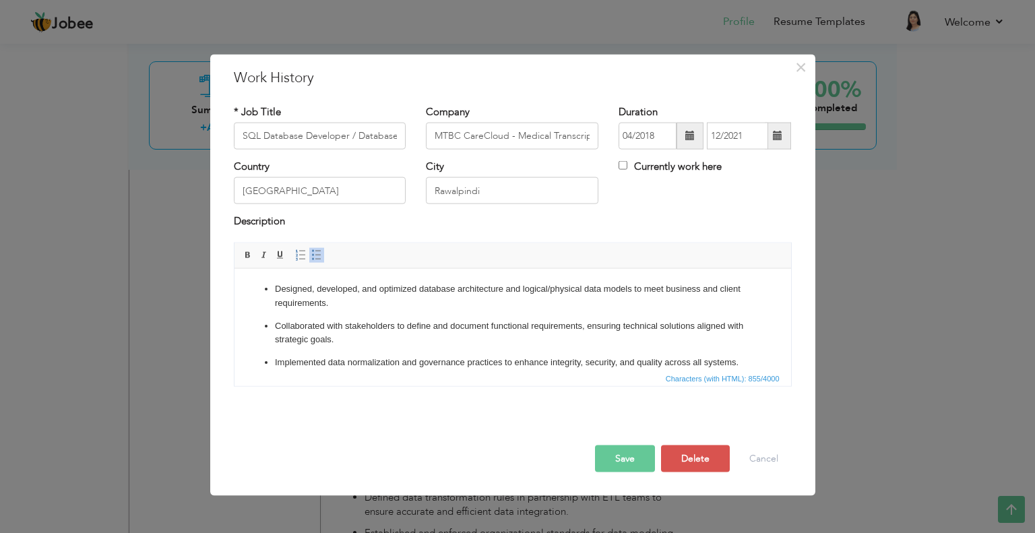
drag, startPoint x: 629, startPoint y: 473, endPoint x: 609, endPoint y: 441, distance: 37.6
click at [609, 441] on div "Save Save and Continue Delete Cancel" at bounding box center [513, 443] width 578 height 75
click at [614, 455] on button "Save" at bounding box center [625, 458] width 60 height 27
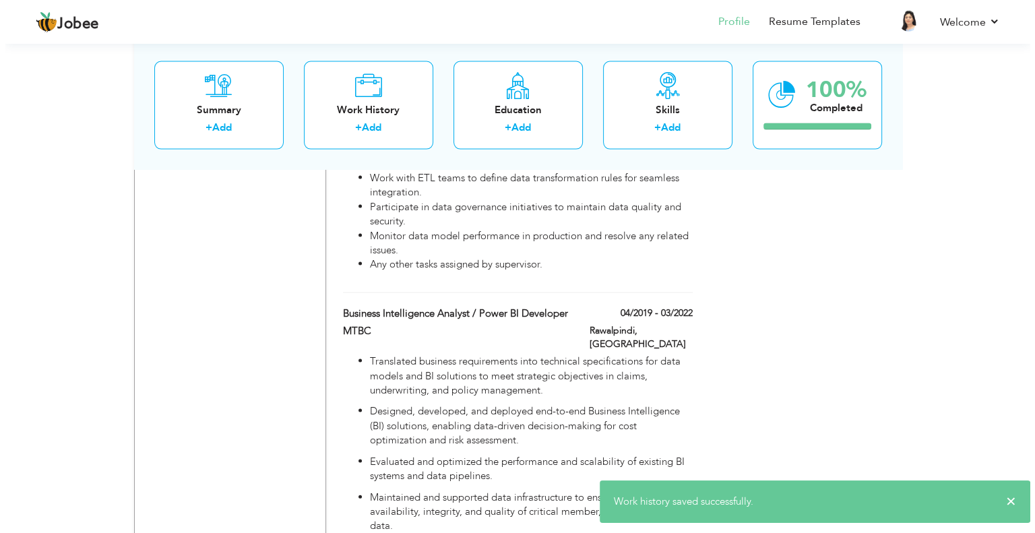
scroll to position [2705, 0]
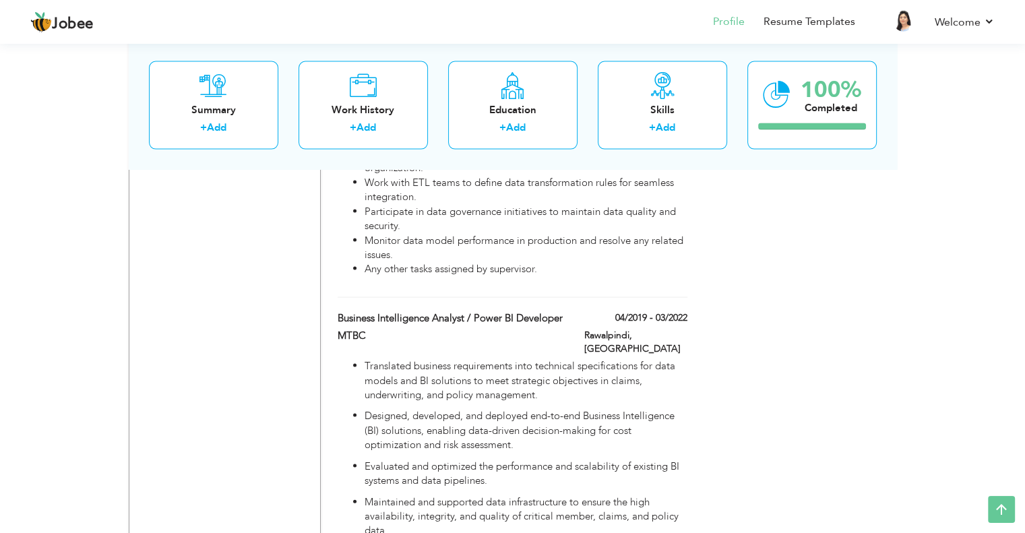
click at [428, 311] on div "Business Intelligence Analyst / Power BI Developer" at bounding box center [450, 320] width 247 height 18
type input "Business Intelligence Analyst / Power BI Developer"
type input "MTBC"
type input "04/2019"
type input "03/2022"
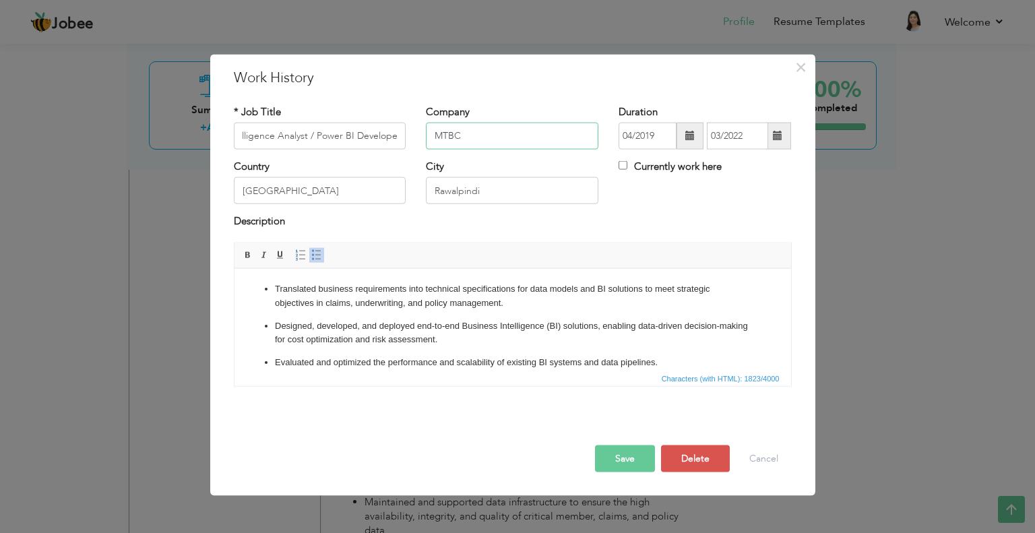
scroll to position [0, 0]
click at [458, 129] on input "MTBC" at bounding box center [512, 136] width 172 height 27
paste input "CareCloud - Medical Transcription and Billing Company"
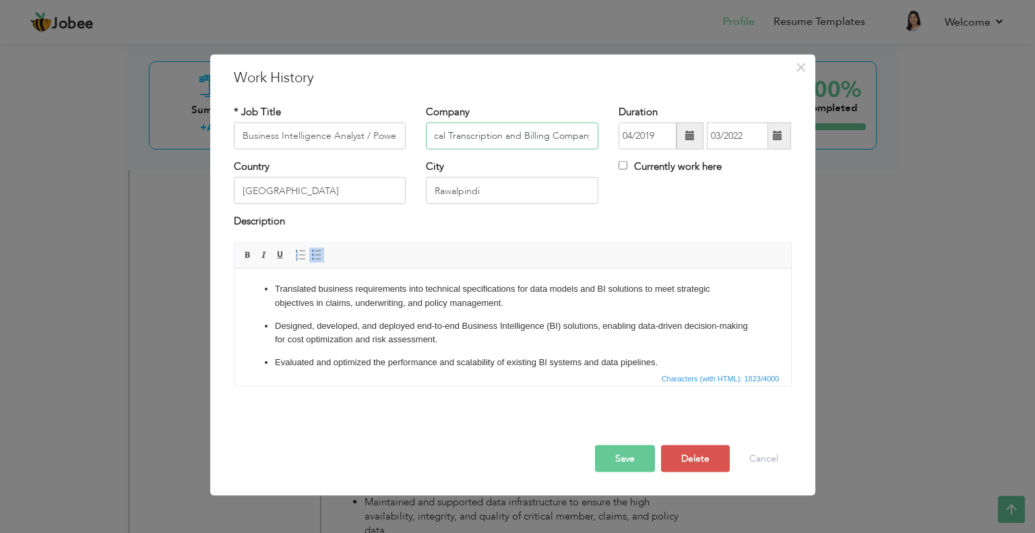
type input "MTBC CareCloud - Medical Transcription and Billing Company"
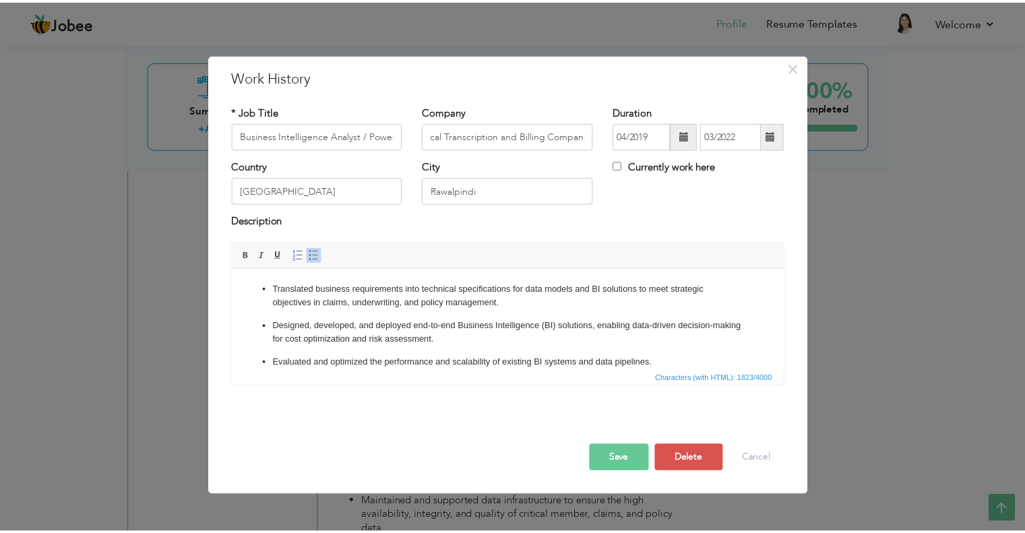
scroll to position [0, 0]
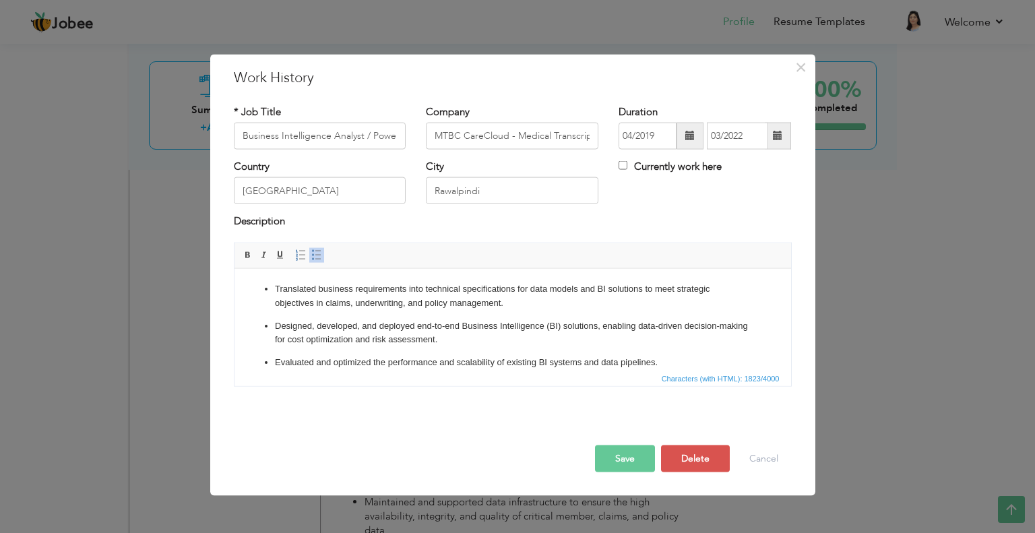
click at [622, 461] on button "Save" at bounding box center [625, 458] width 60 height 27
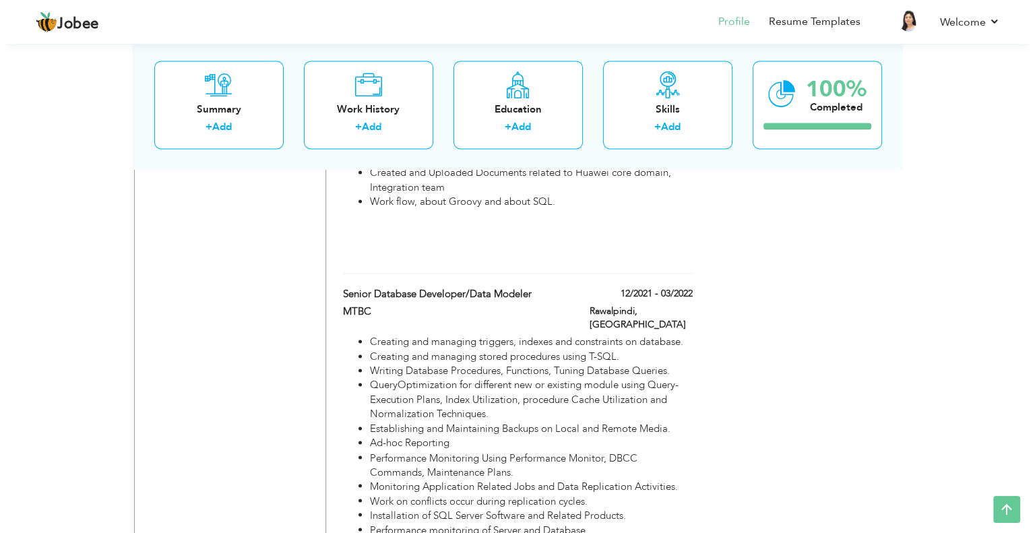
scroll to position [2115, 0]
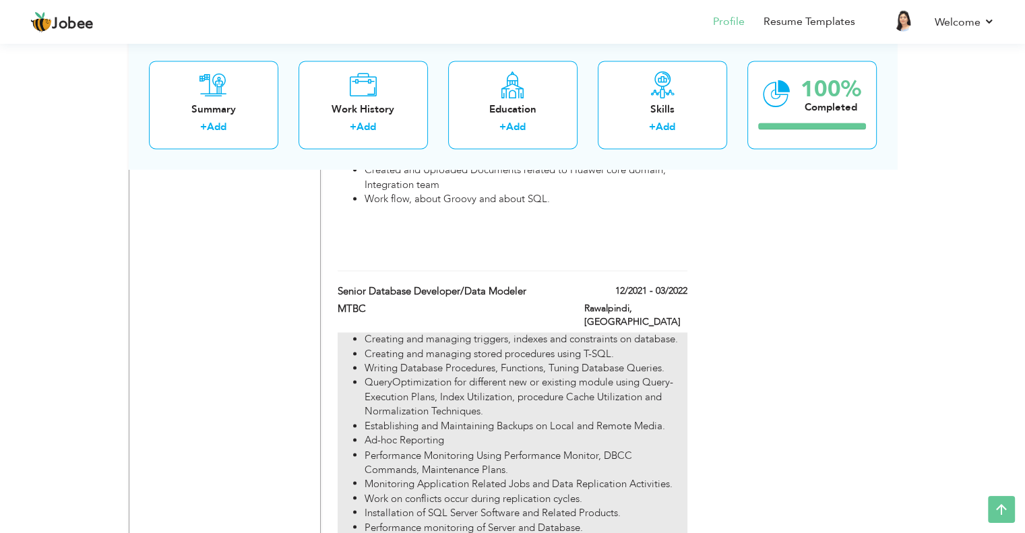
click at [602, 347] on li "Creating and managing stored procedures using T-SQL." at bounding box center [525, 354] width 322 height 14
type input "Senior Database Developer/Data Modeler"
type input "MTBC"
type input "12/2021"
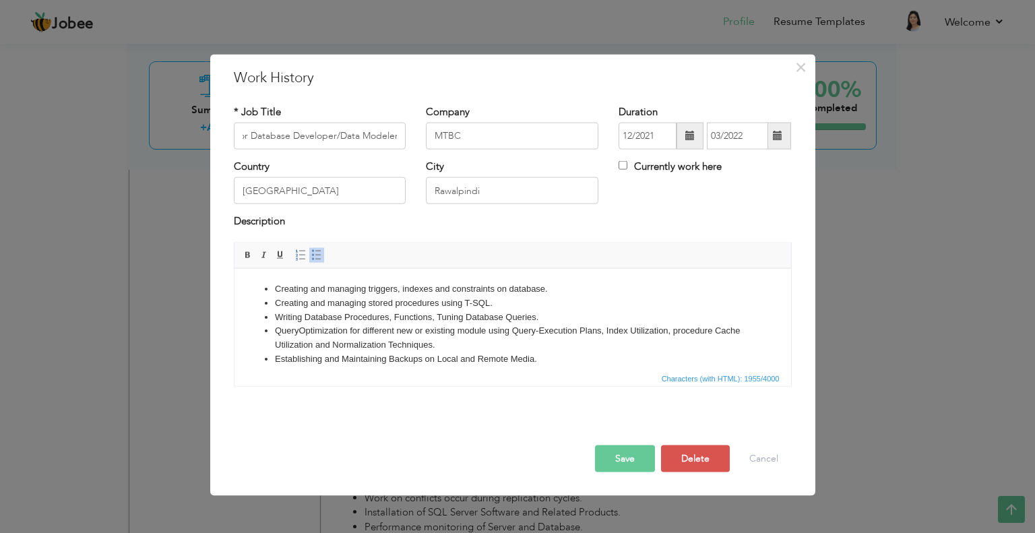
scroll to position [0, 0]
click at [530, 324] on li "QueryOptimization for different new or existing module using Query-Execution Pl…" at bounding box center [512, 337] width 476 height 28
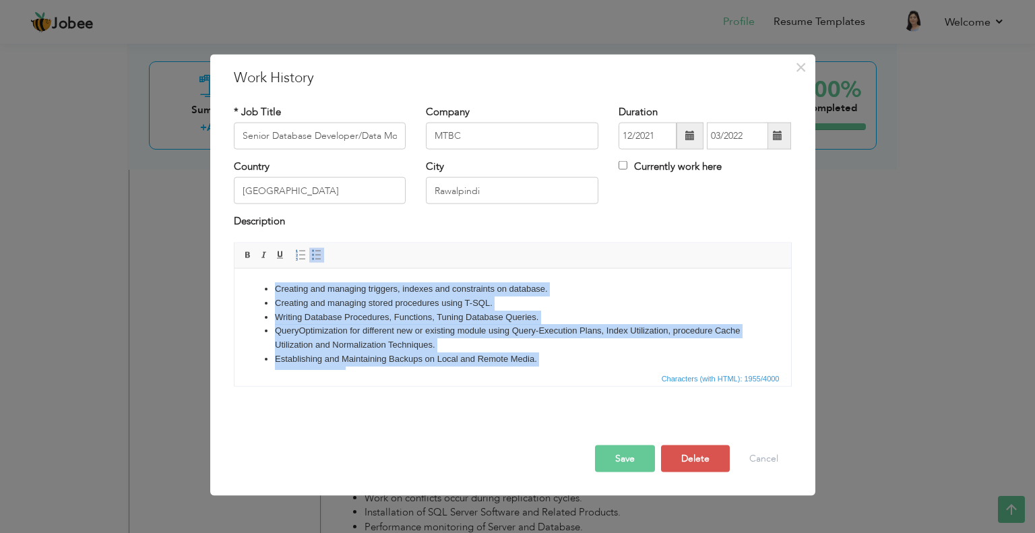
copy ul "Loremips dol sitametc adipisci, elitsed doe temporincid ut laboreet. Dolorema a…"
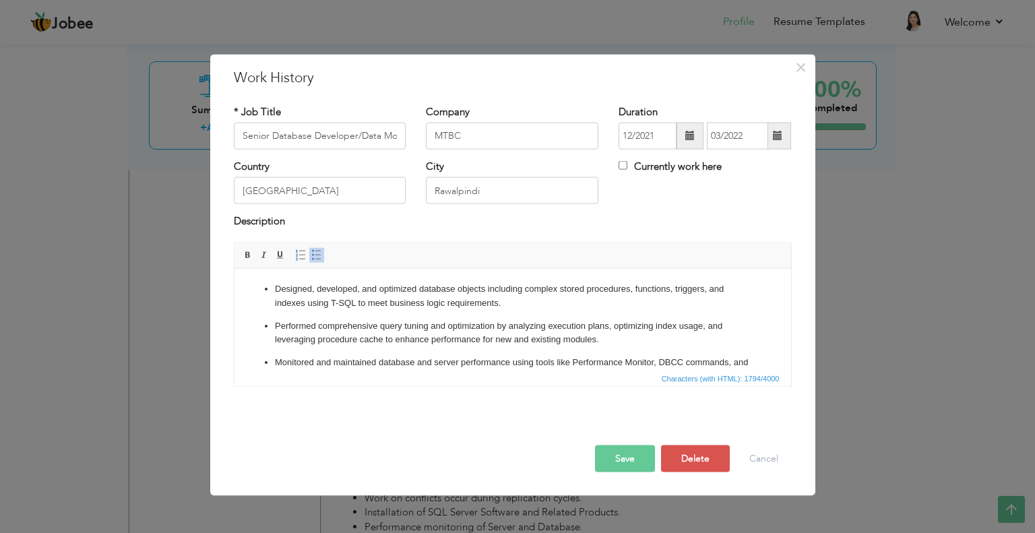
click at [607, 451] on button "Save" at bounding box center [625, 458] width 60 height 27
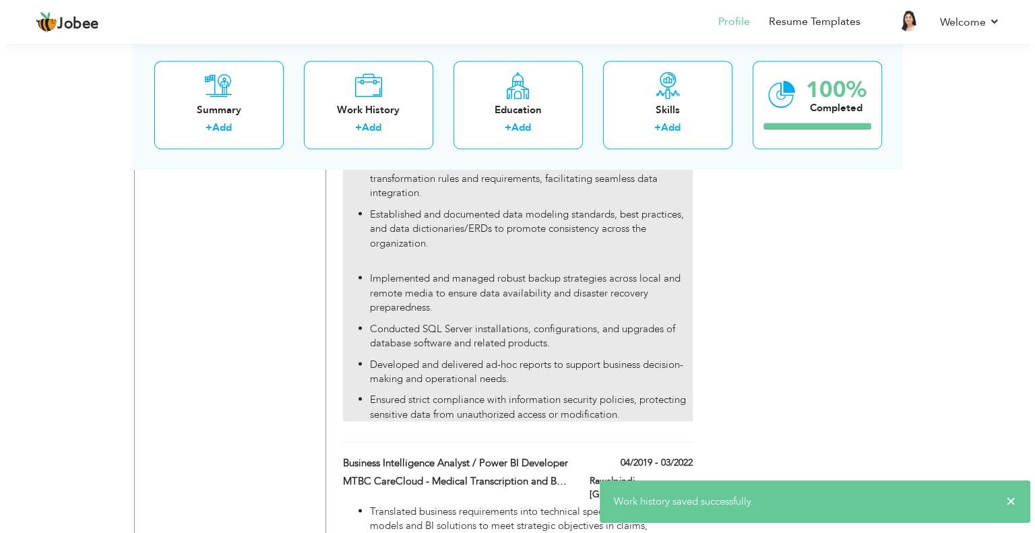
scroll to position [2590, 0]
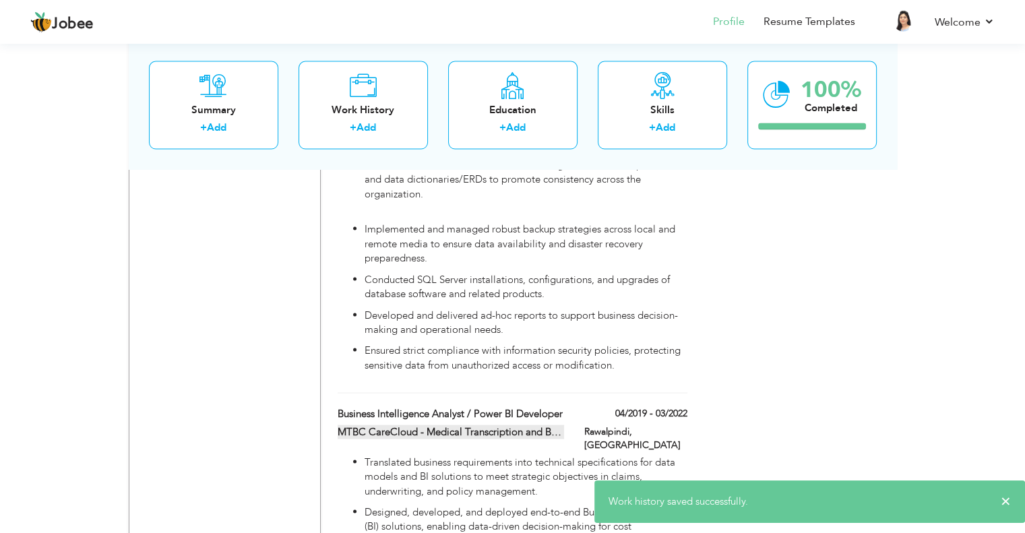
click at [548, 425] on label "MTBC CareCloud - Medical Transcription and Billing Company" at bounding box center [451, 432] width 226 height 14
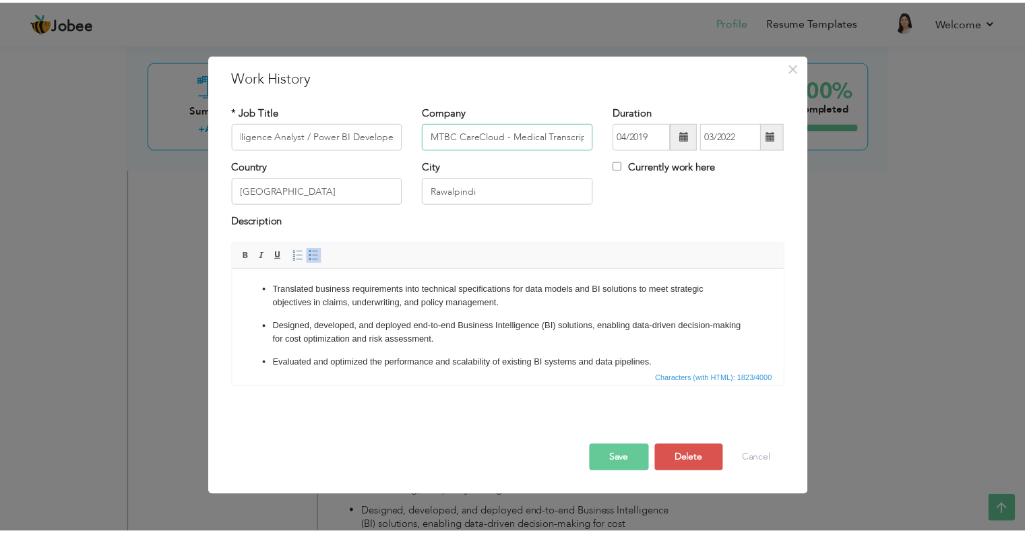
scroll to position [0, 0]
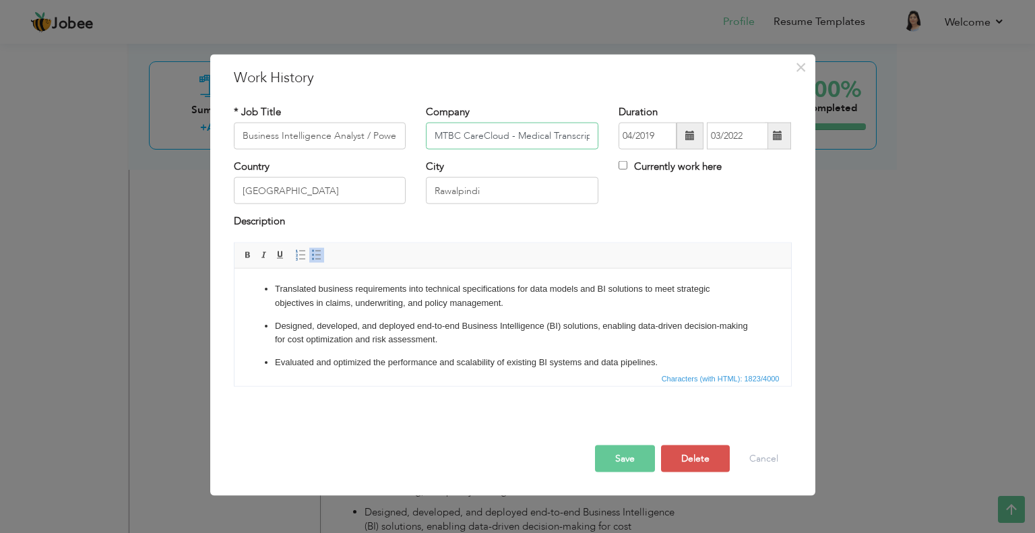
click at [469, 144] on input "MTBC CareCloud - Medical Transcription and Billing Company" at bounding box center [512, 136] width 172 height 27
click at [622, 461] on button "Save" at bounding box center [625, 458] width 60 height 27
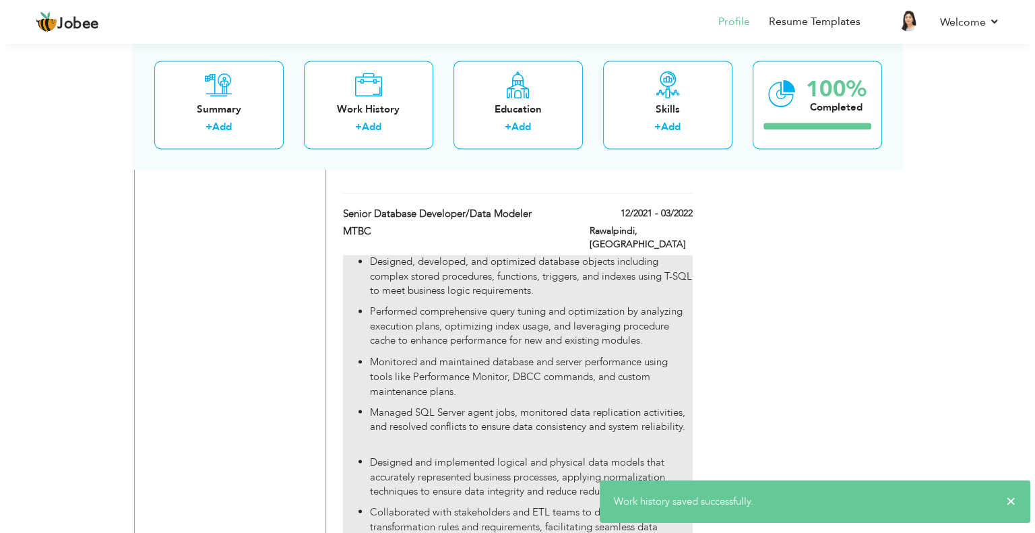
scroll to position [2191, 0]
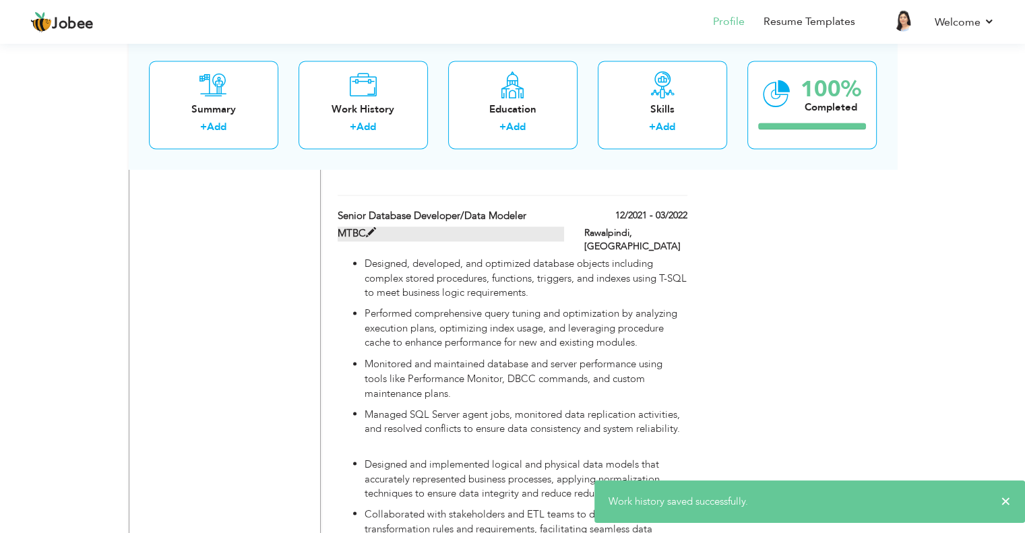
click at [368, 228] on span at bounding box center [371, 233] width 10 height 10
type input "Senior Database Developer/Data Modeler"
type input "MTBC"
type input "12/2021"
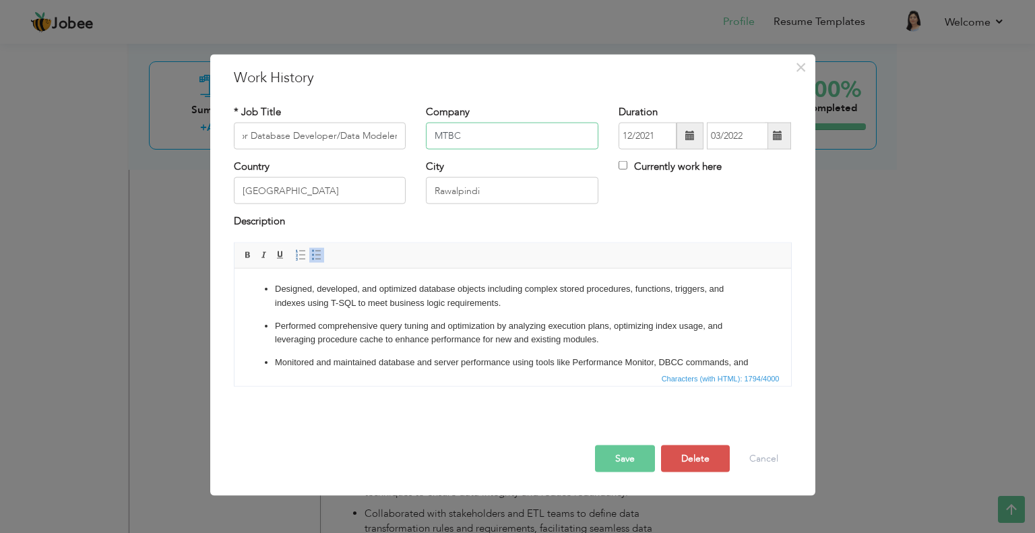
scroll to position [0, 0]
click at [486, 134] on input "MTBC" at bounding box center [512, 136] width 172 height 27
paste input "CareCloud - Medical Transcription and Billing Company"
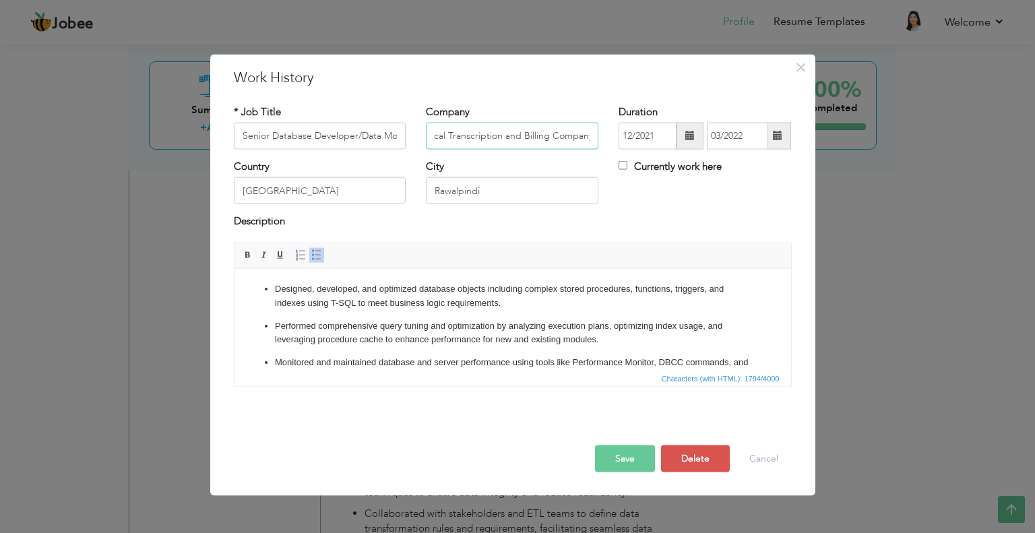
type input "MTBC CareCloud - Medical Transcription and Billing Company"
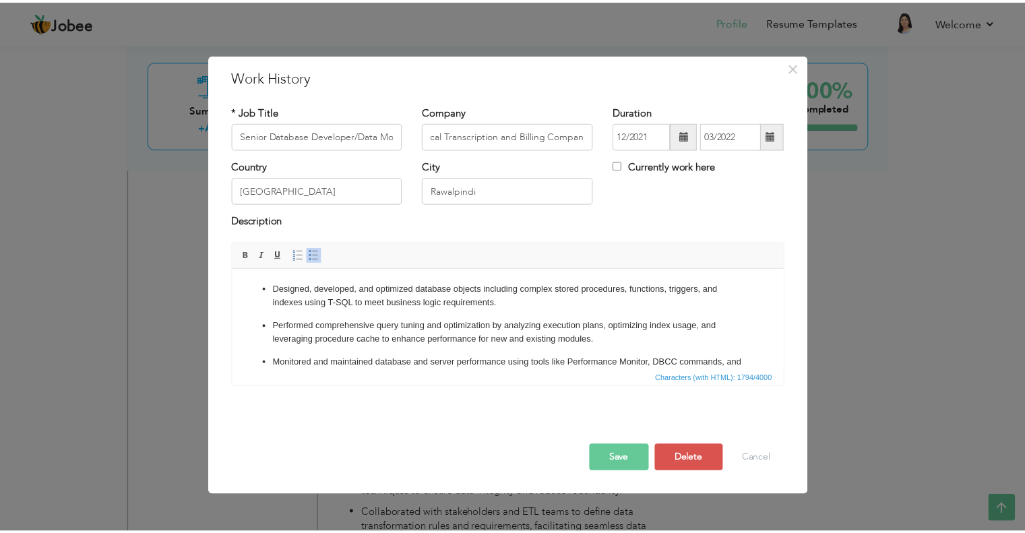
scroll to position [0, 0]
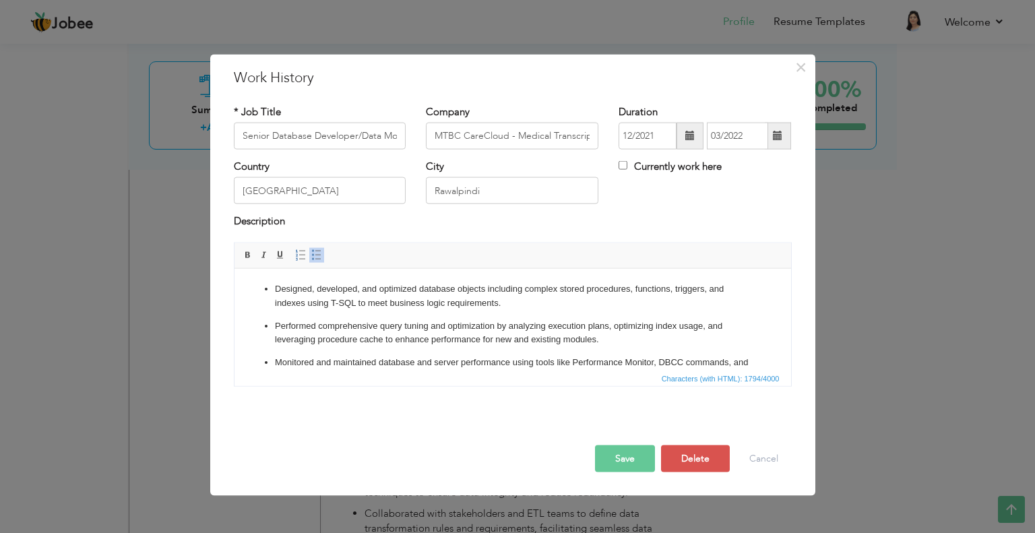
click at [625, 453] on button "Save" at bounding box center [625, 458] width 60 height 27
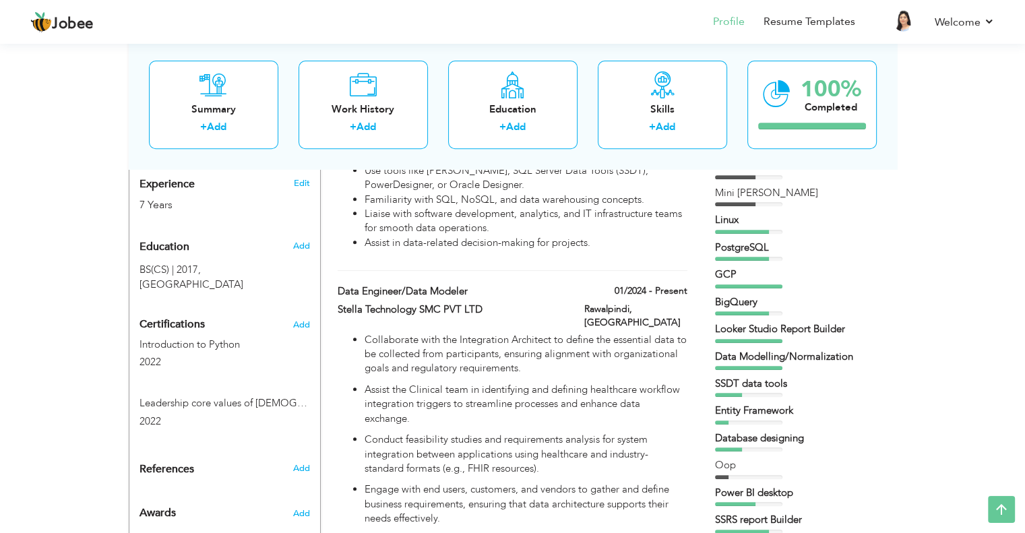
scroll to position [520, 0]
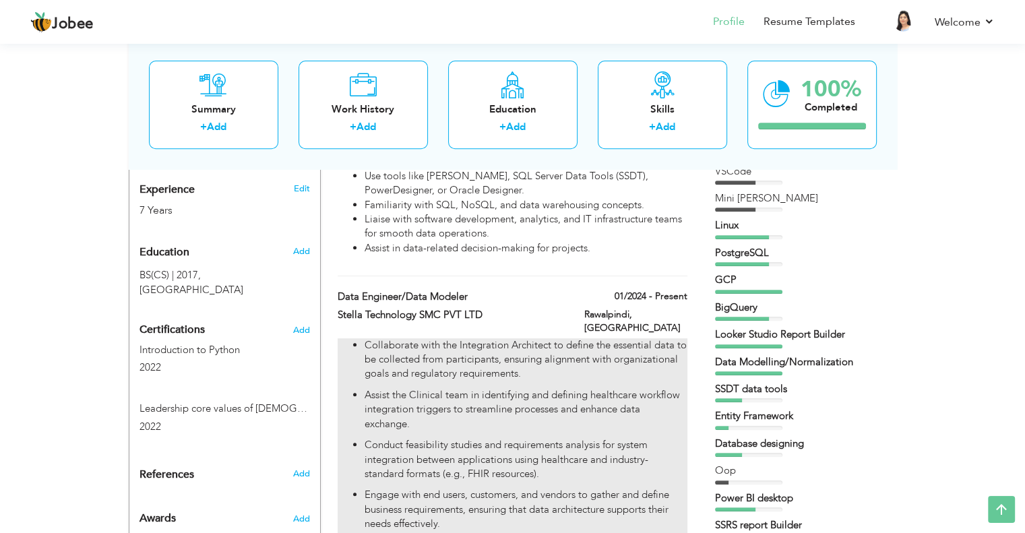
click at [599, 338] on p "Collaborate with the Integration Architect to define the essential data to be c…" at bounding box center [525, 359] width 322 height 43
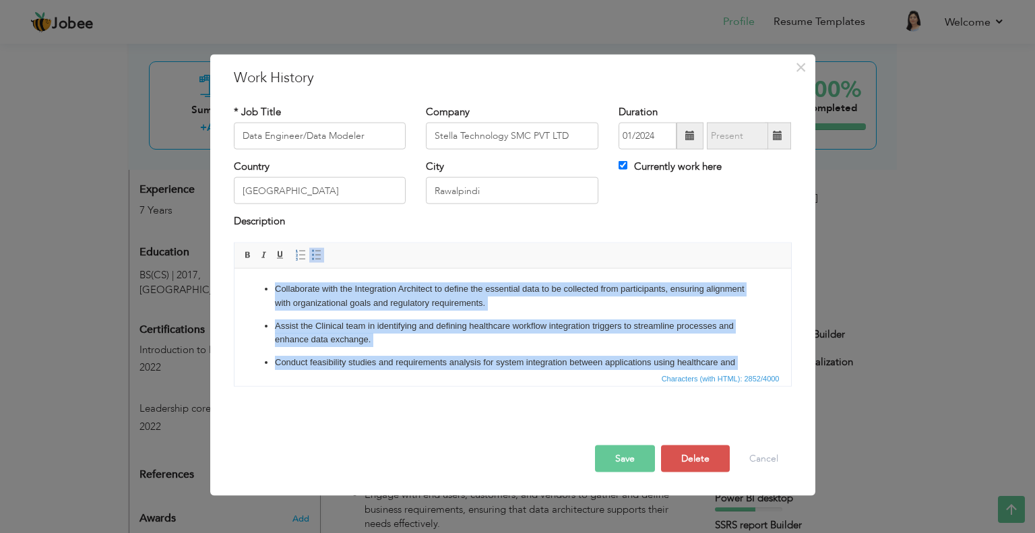
copy ul "Loremipsumd sita con Adipiscinge Seddoeius te incidi utl etdolorem aliq en ad m…"
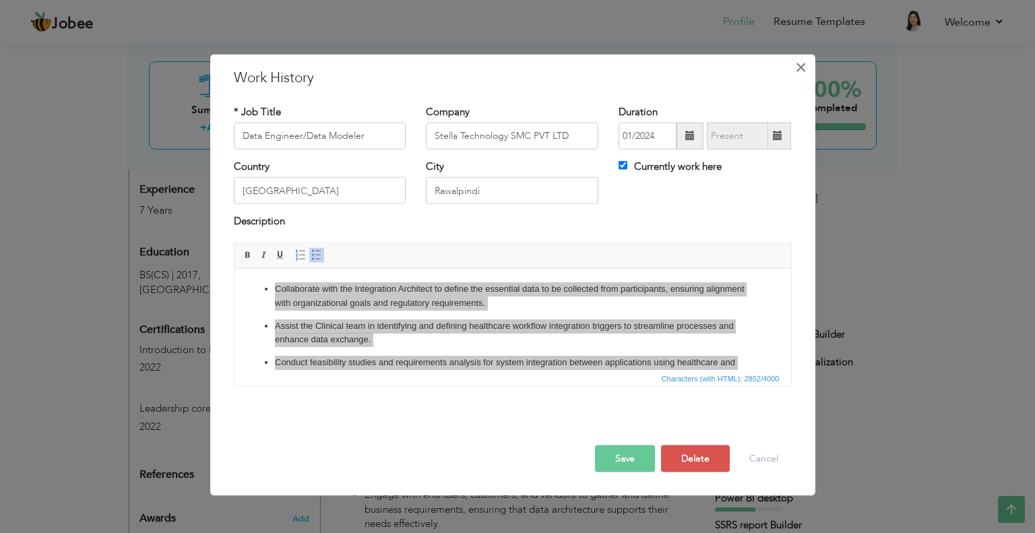
click at [797, 61] on span "×" at bounding box center [800, 67] width 11 height 24
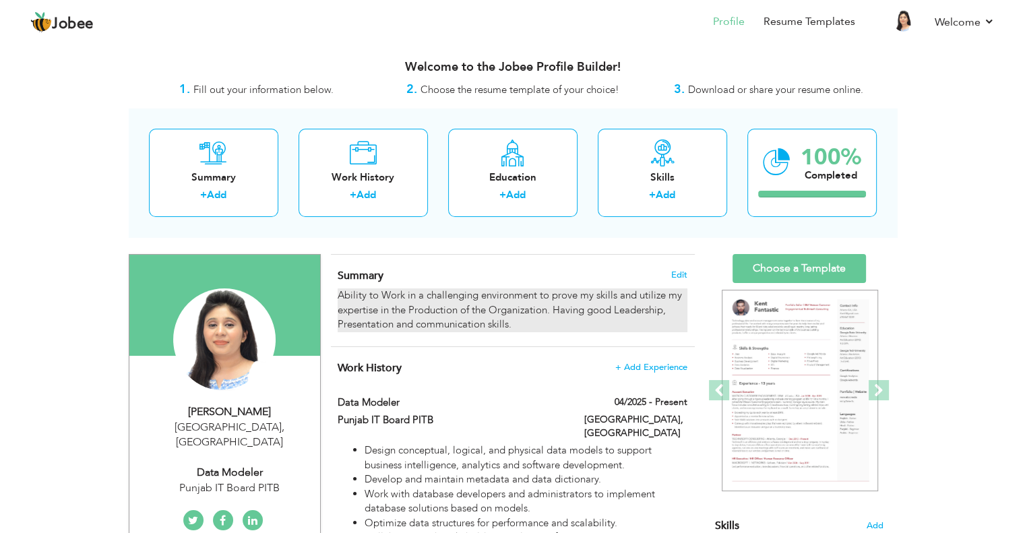
scroll to position [8, 0]
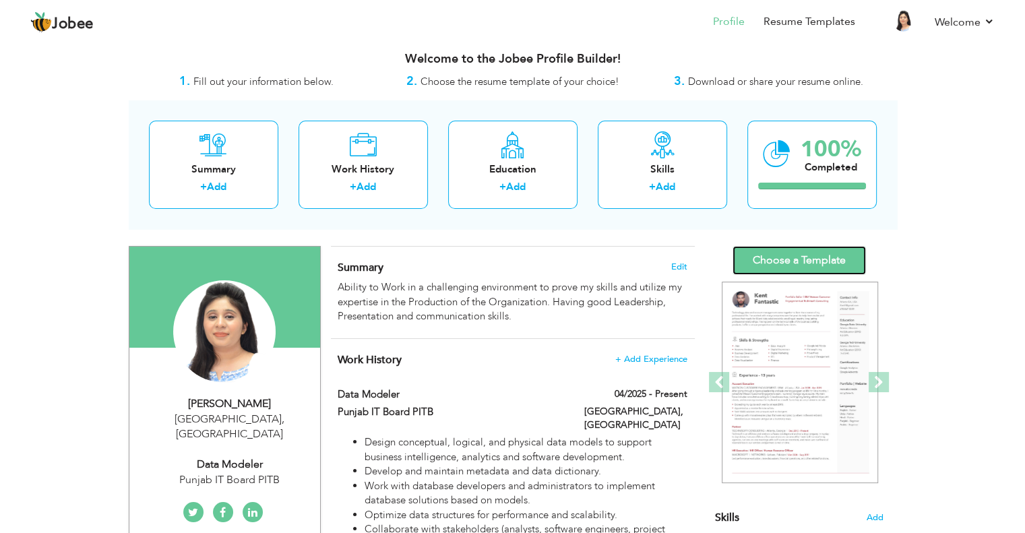
click at [777, 252] on link "Choose a Template" at bounding box center [798, 260] width 133 height 29
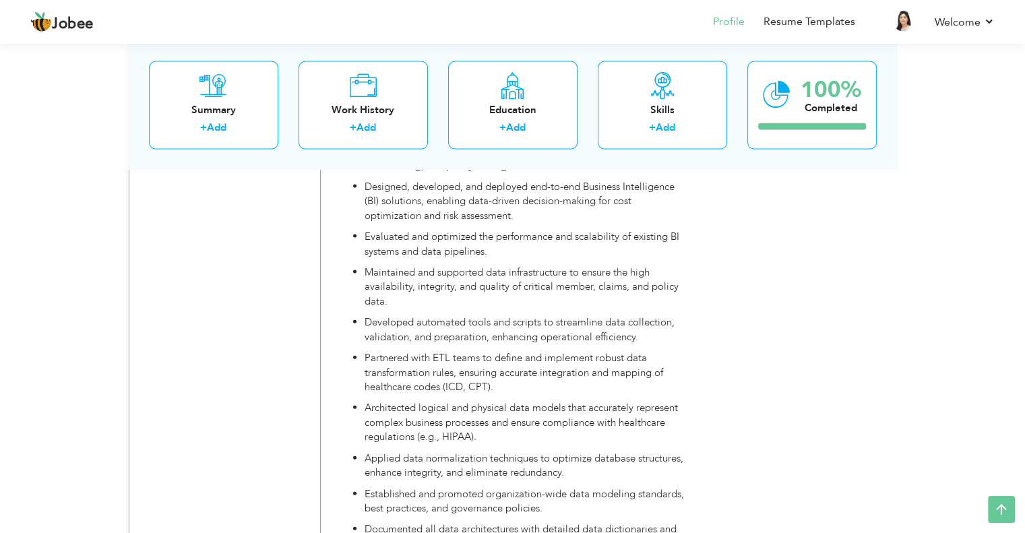
scroll to position [2956, 0]
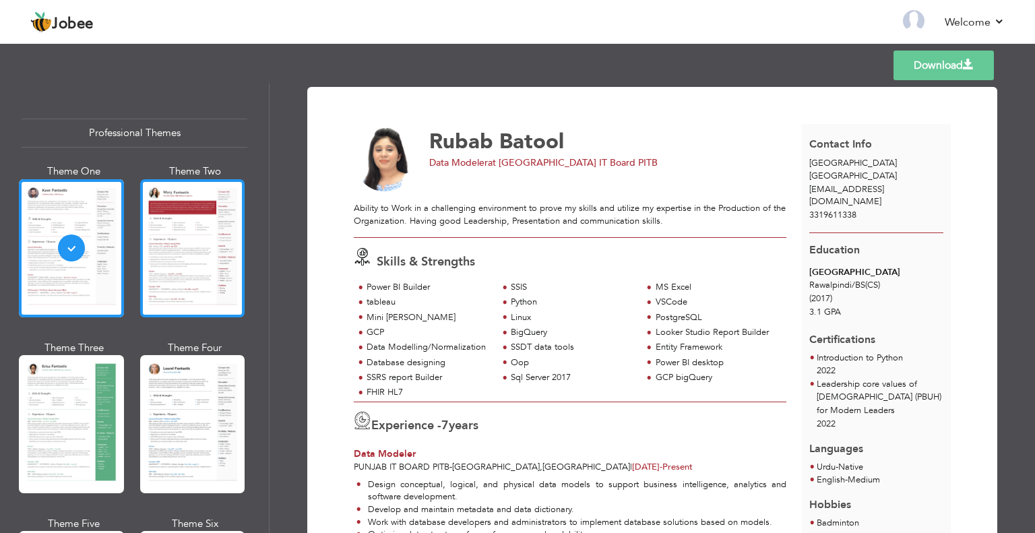
click at [188, 297] on div at bounding box center [192, 248] width 105 height 138
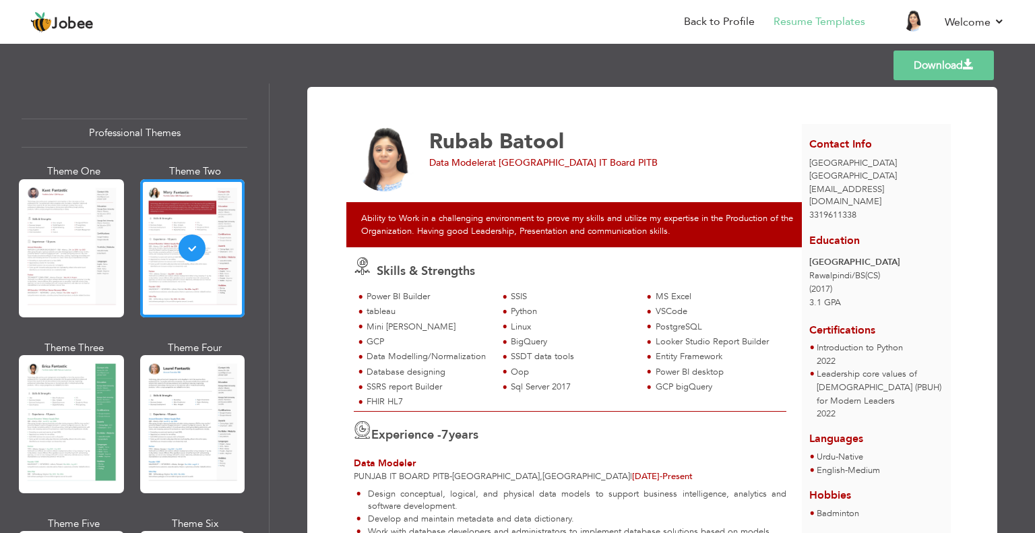
click at [90, 347] on div "Theme Three" at bounding box center [74, 348] width 105 height 14
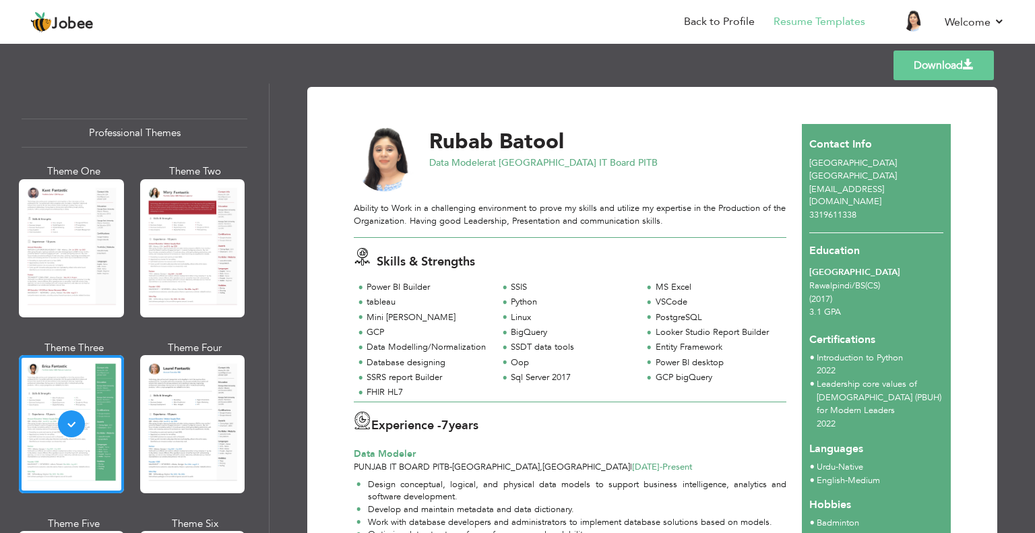
click at [925, 63] on link "Download" at bounding box center [943, 66] width 100 height 30
